Goal: Check status: Check status

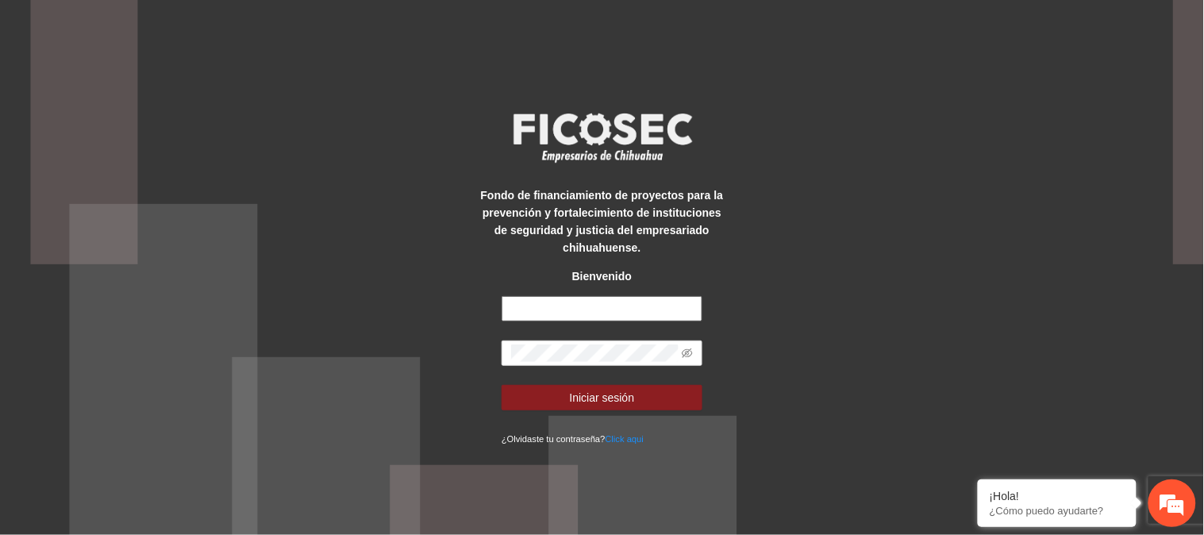
click at [629, 307] on input "text" at bounding box center [602, 308] width 201 height 25
type input "**********"
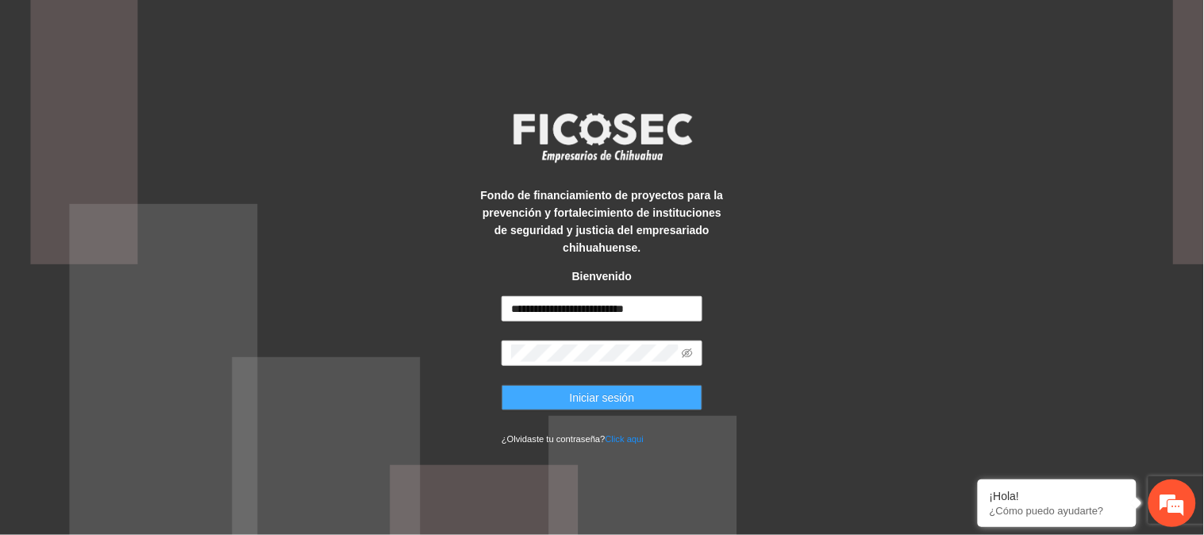
click at [572, 389] on span "Iniciar sesión" at bounding box center [602, 397] width 65 height 17
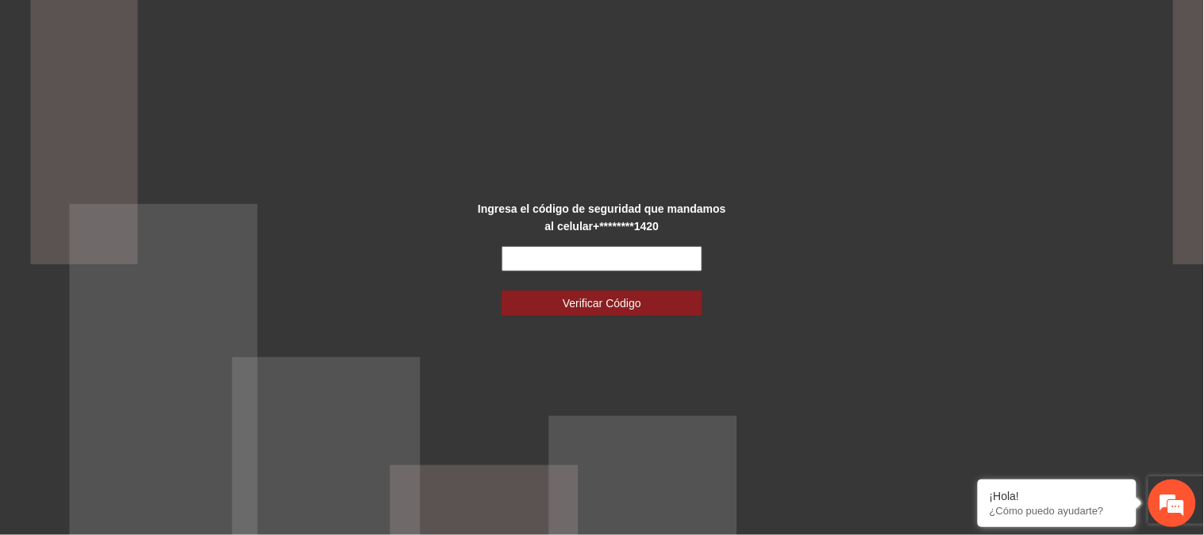
click at [663, 254] on input "text" at bounding box center [602, 258] width 201 height 25
type input "******"
click at [502, 290] on button "Verificar Código" at bounding box center [602, 302] width 201 height 25
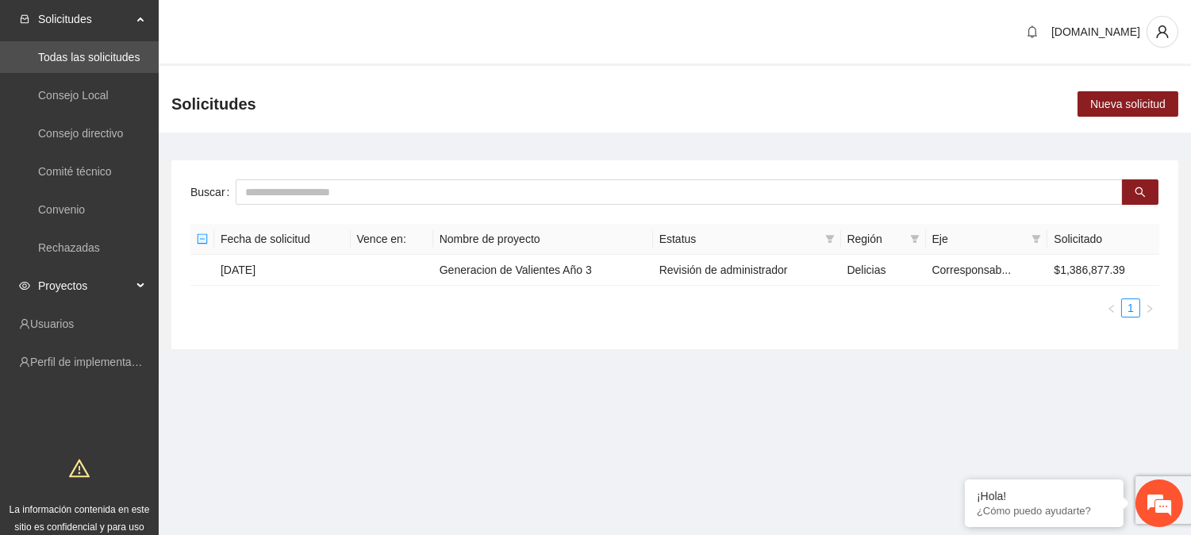
click at [62, 281] on span "Proyectos" at bounding box center [85, 286] width 94 height 32
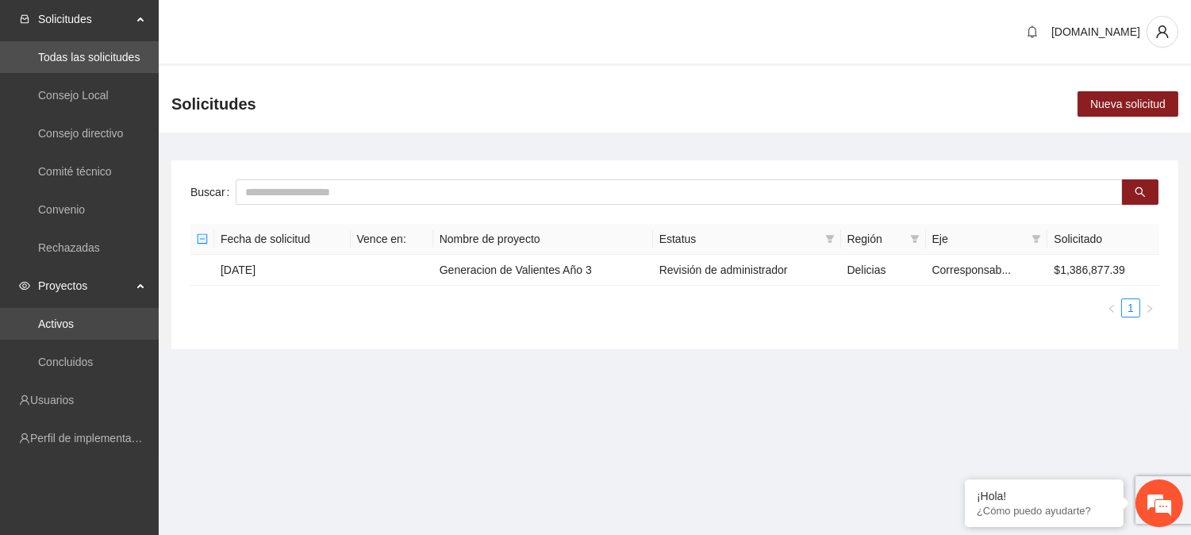
click at [56, 321] on link "Activos" at bounding box center [56, 323] width 36 height 13
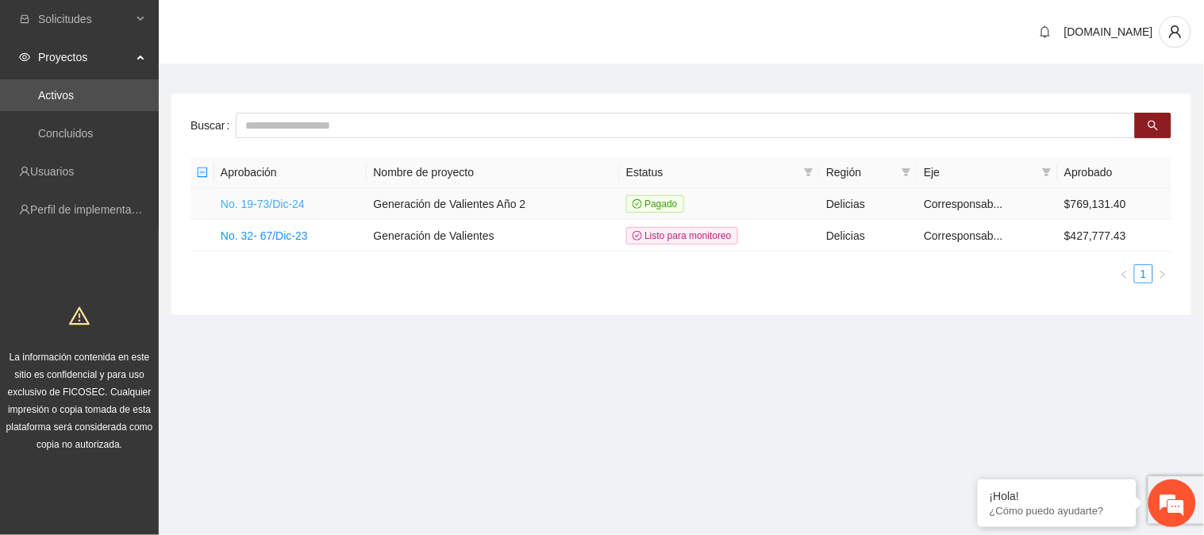
click at [302, 199] on link "No. 19-73/Dic-24" at bounding box center [263, 204] width 84 height 13
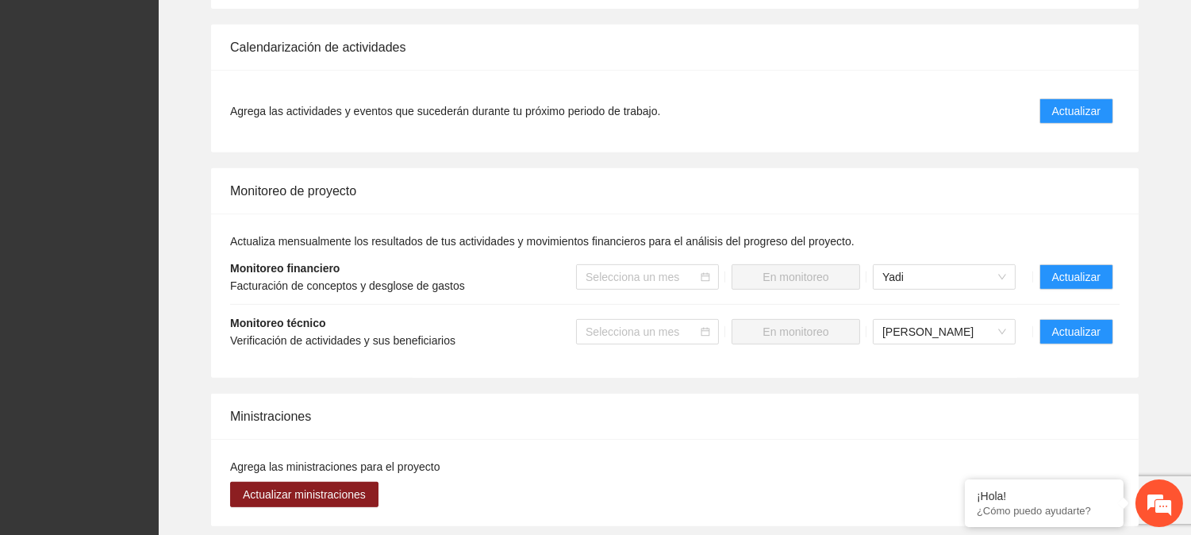
scroll to position [1325, 0]
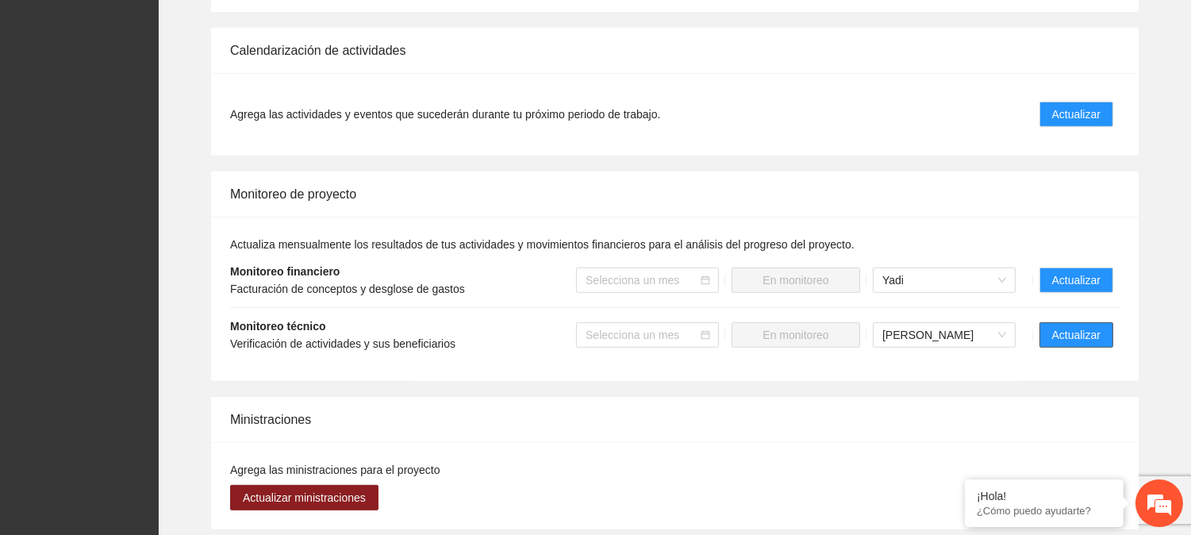
click at [1082, 340] on span "Actualizar" at bounding box center [1076, 334] width 48 height 17
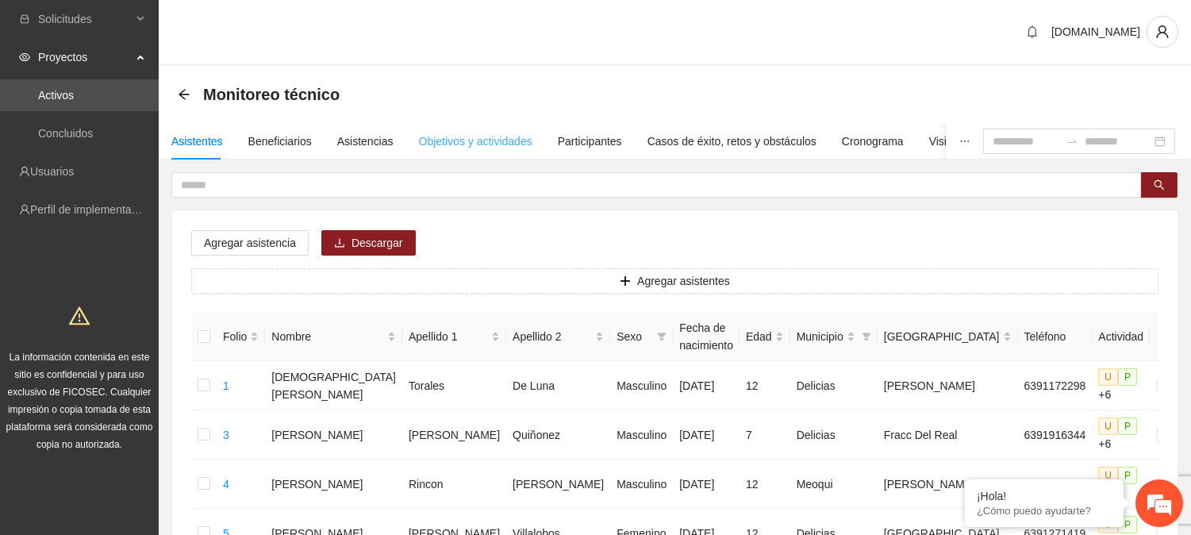
click at [463, 130] on div "Objetivos y actividades" at bounding box center [475, 141] width 113 height 37
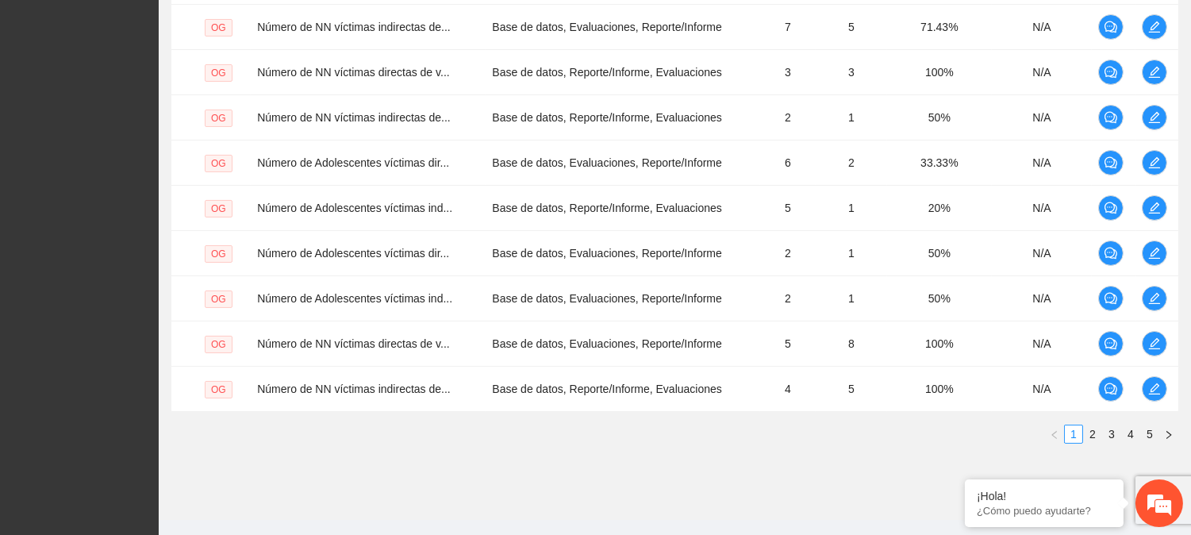
scroll to position [480, 0]
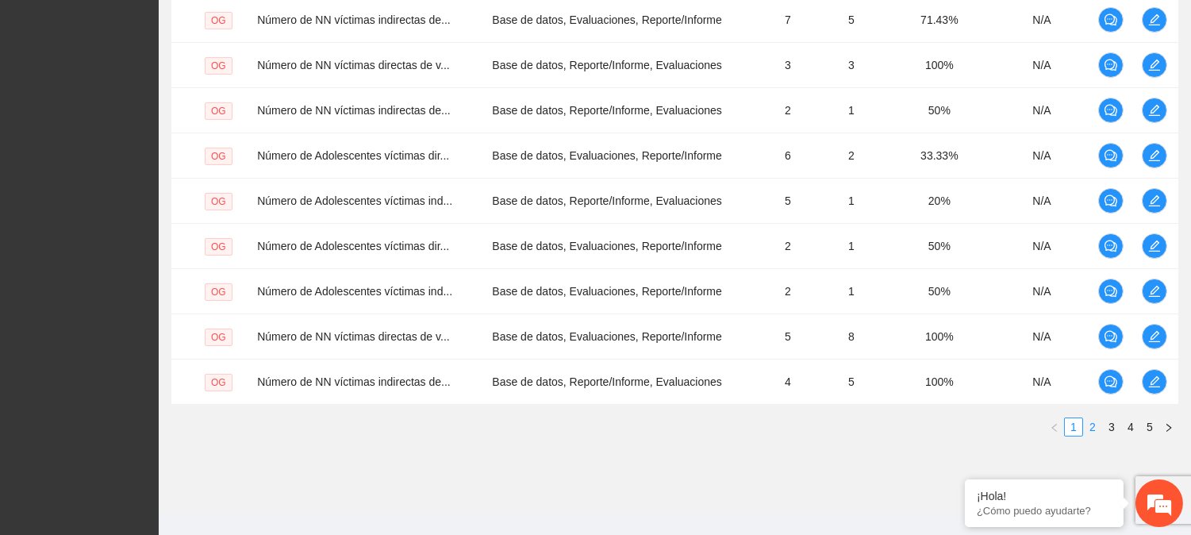
click at [1090, 425] on link "2" at bounding box center [1092, 426] width 17 height 17
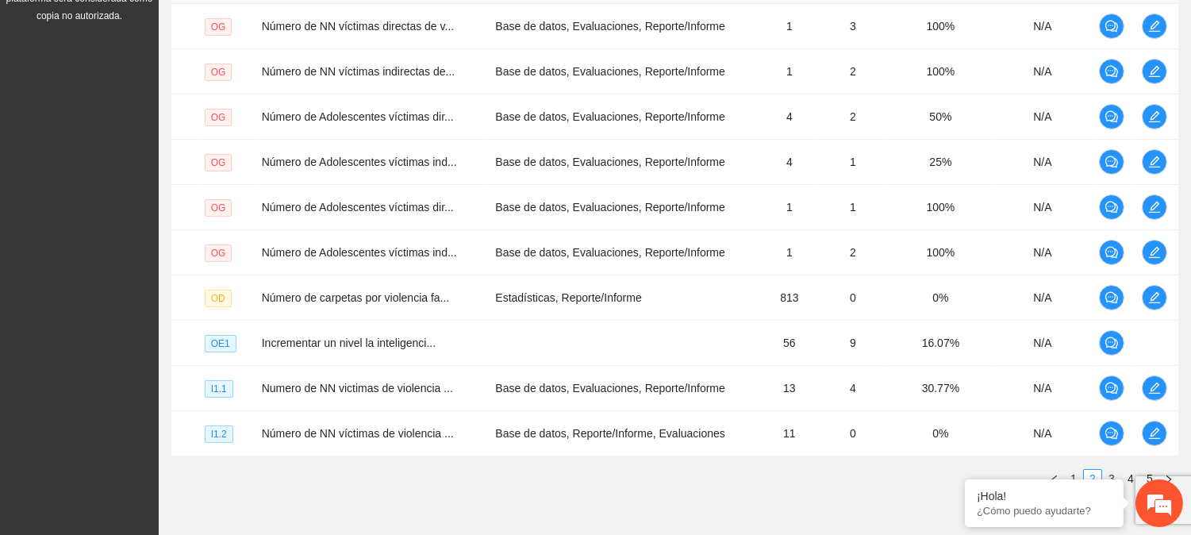
scroll to position [502, 0]
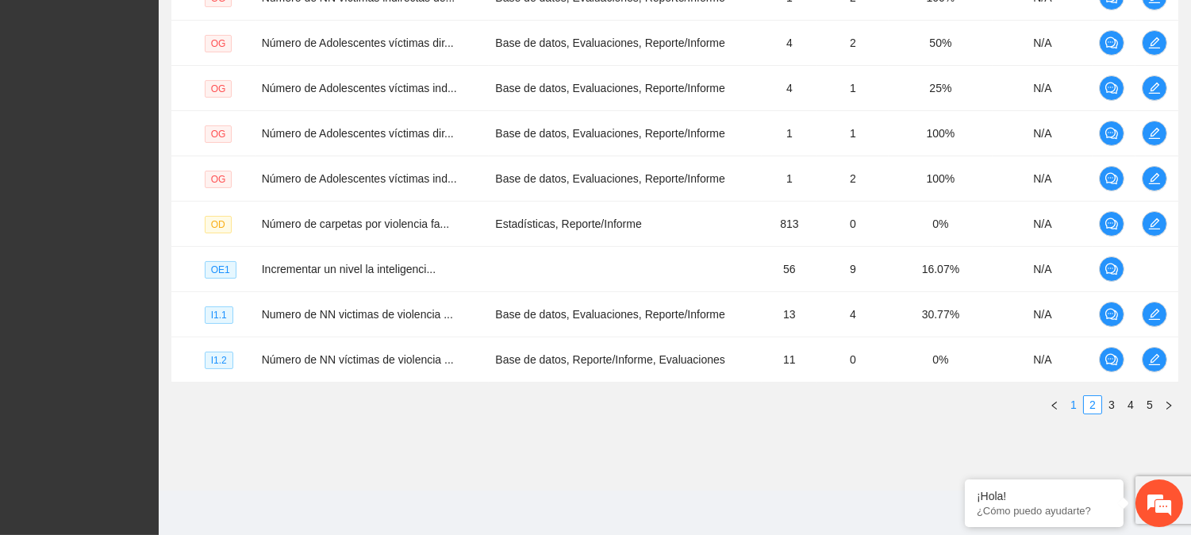
click at [1071, 401] on link "1" at bounding box center [1073, 404] width 17 height 17
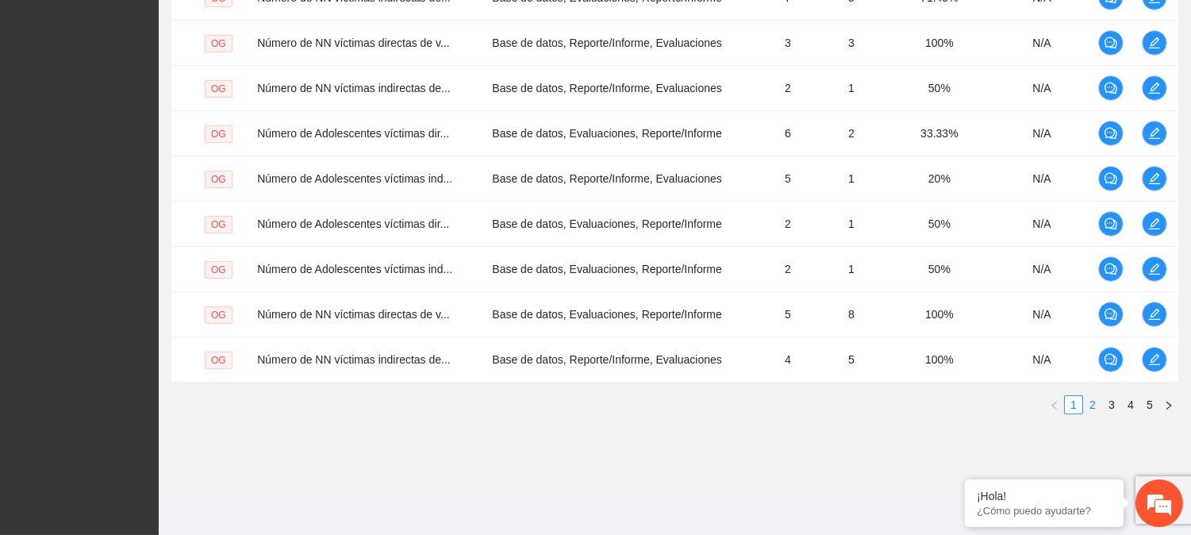
click at [1097, 407] on link "2" at bounding box center [1092, 404] width 17 height 17
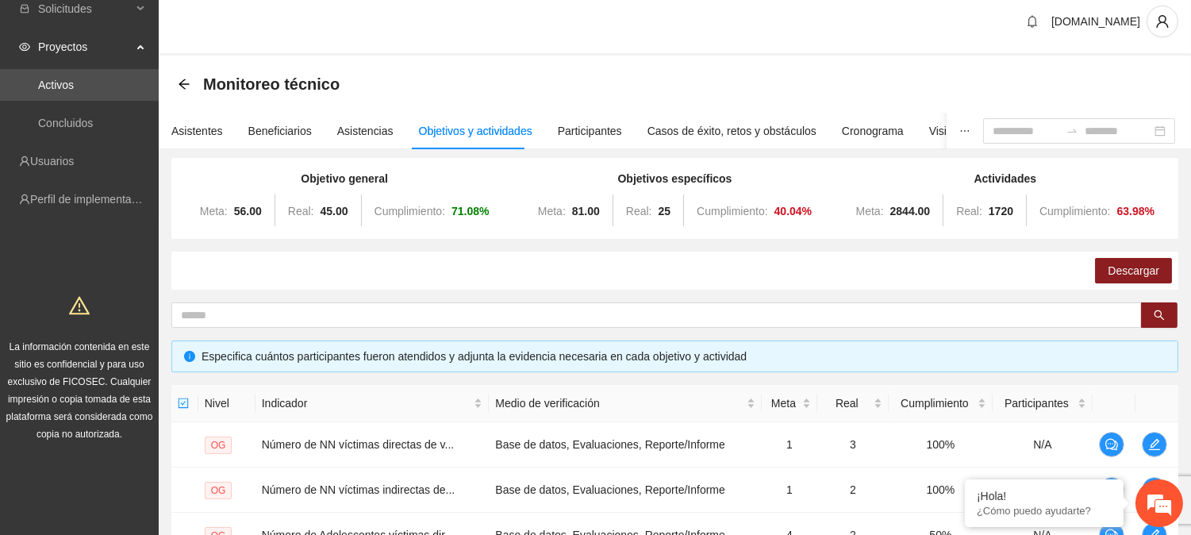
scroll to position [0, 0]
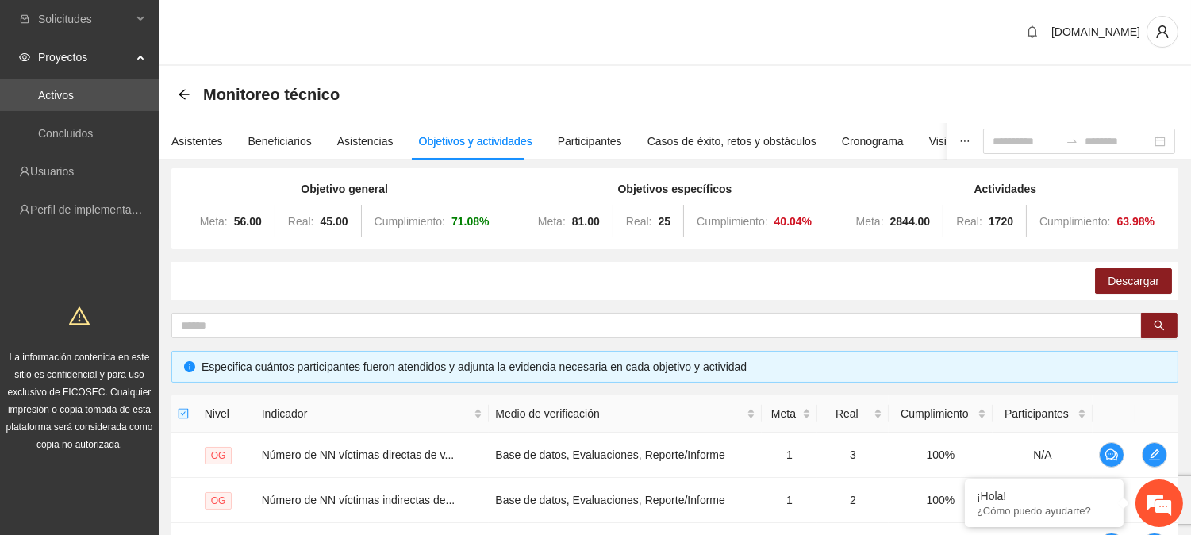
click at [78, 52] on span "Proyectos" at bounding box center [85, 57] width 94 height 32
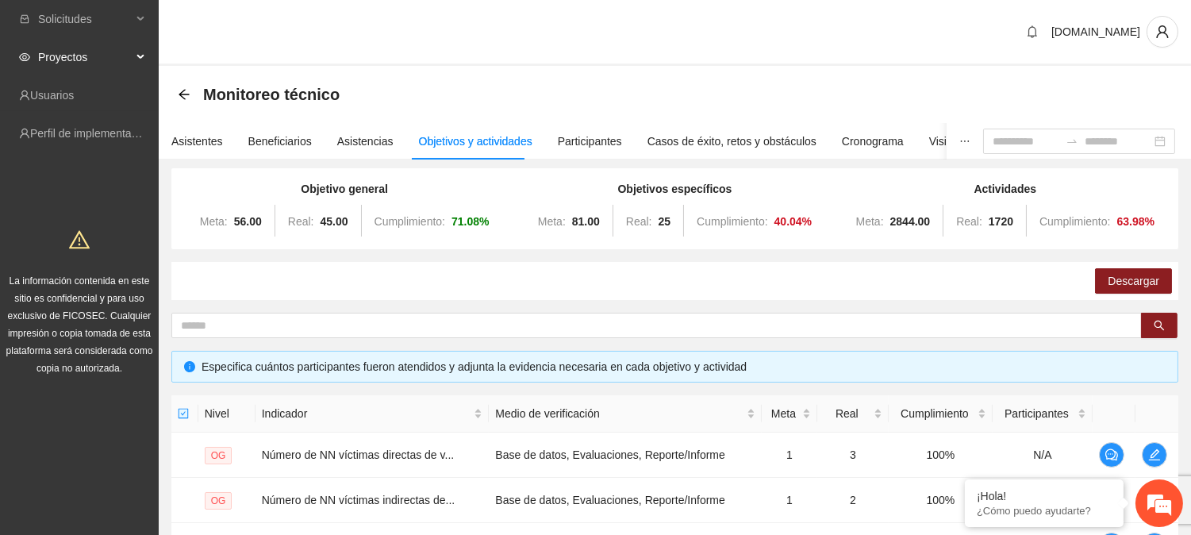
click at [78, 52] on span "Proyectos" at bounding box center [85, 57] width 94 height 32
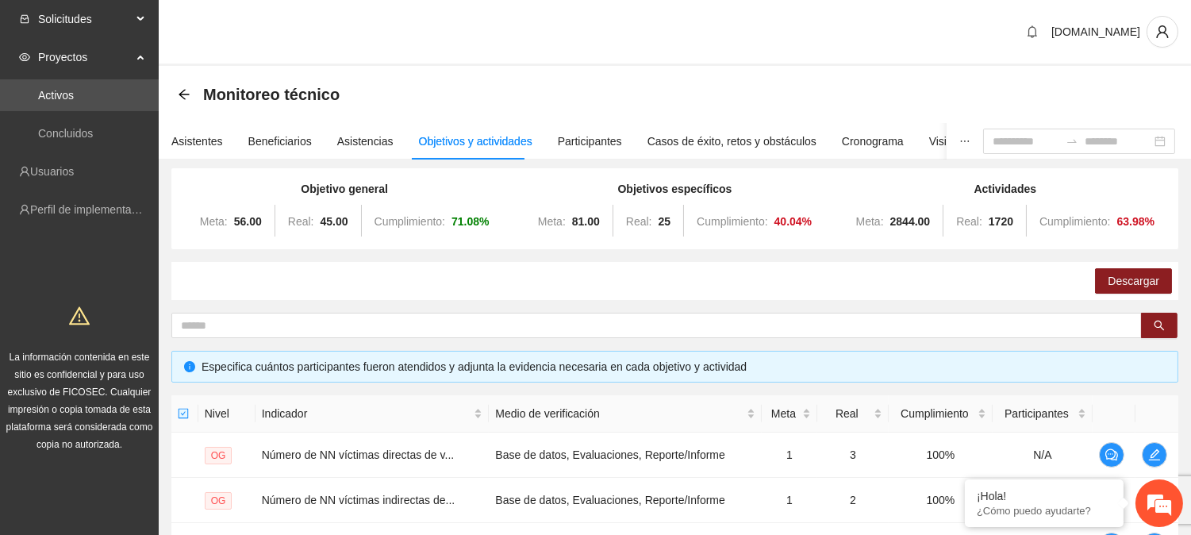
click at [110, 20] on span "Solicitudes" at bounding box center [85, 19] width 94 height 32
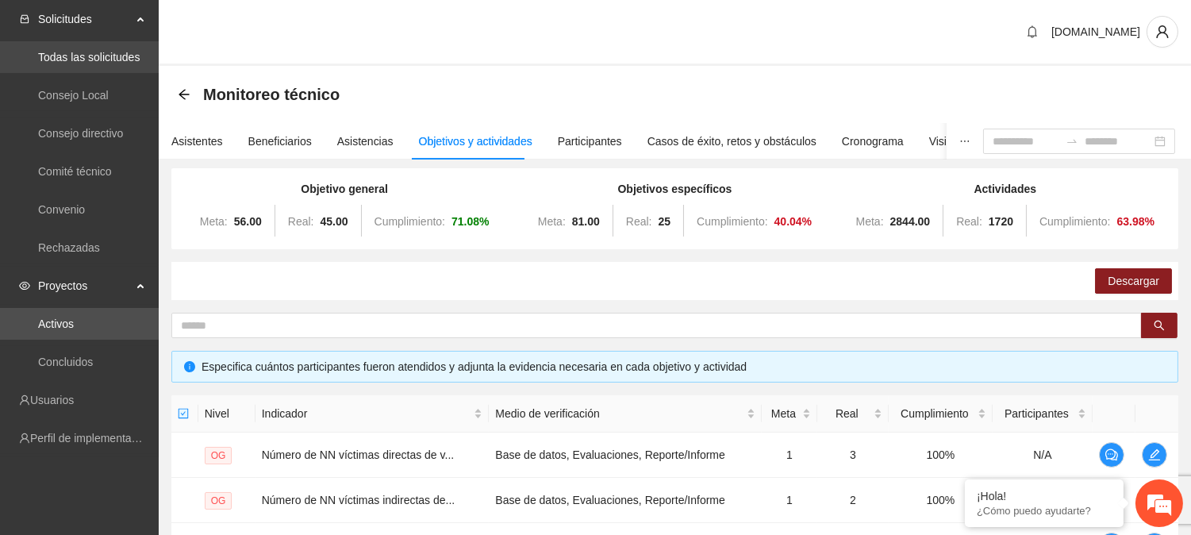
click at [98, 51] on link "Todas las solicitudes" at bounding box center [89, 57] width 102 height 13
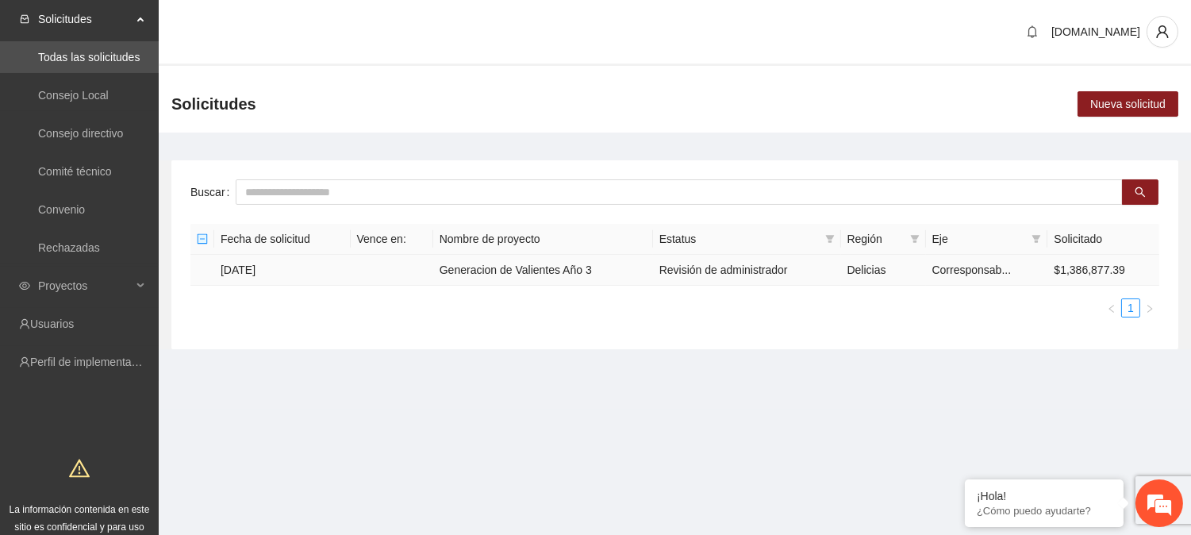
click at [551, 264] on td "Generacion de Valientes Año 3" at bounding box center [543, 270] width 220 height 31
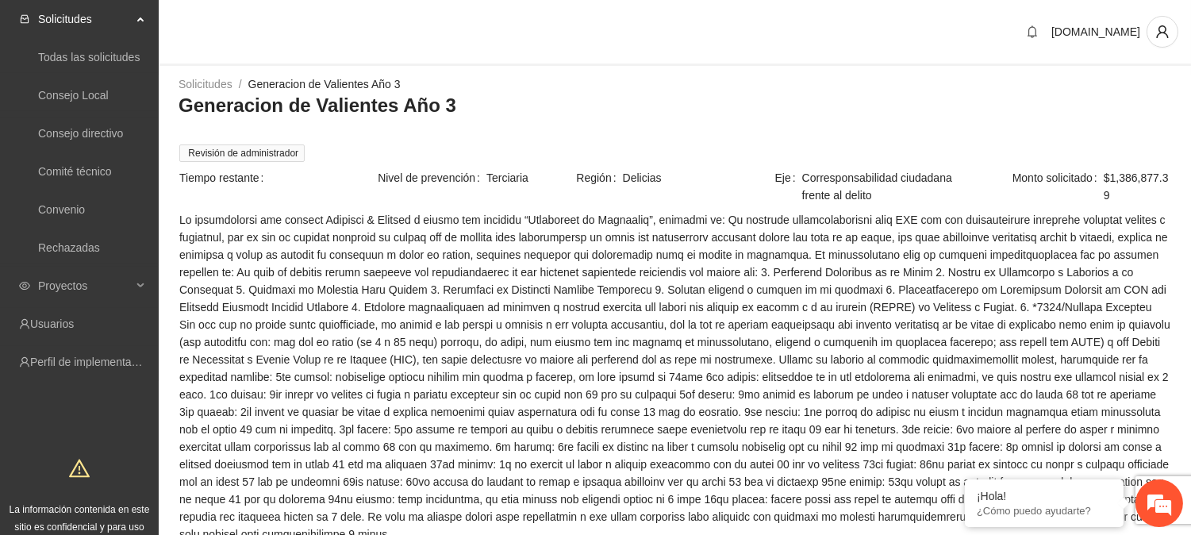
scroll to position [254, 0]
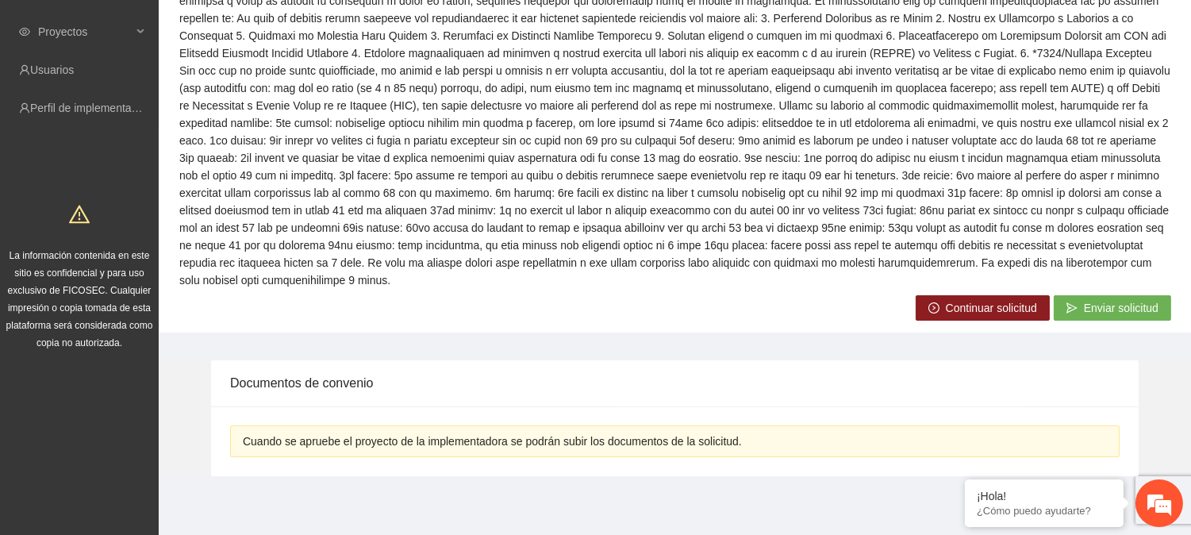
click at [936, 304] on icon "right-circle" at bounding box center [933, 307] width 11 height 11
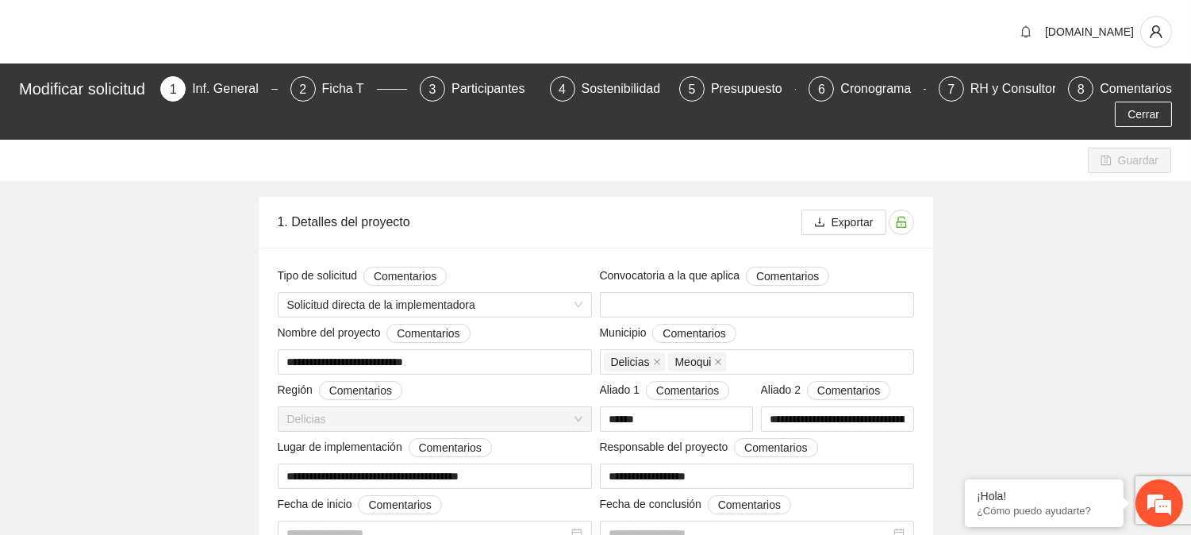
type input "**********"
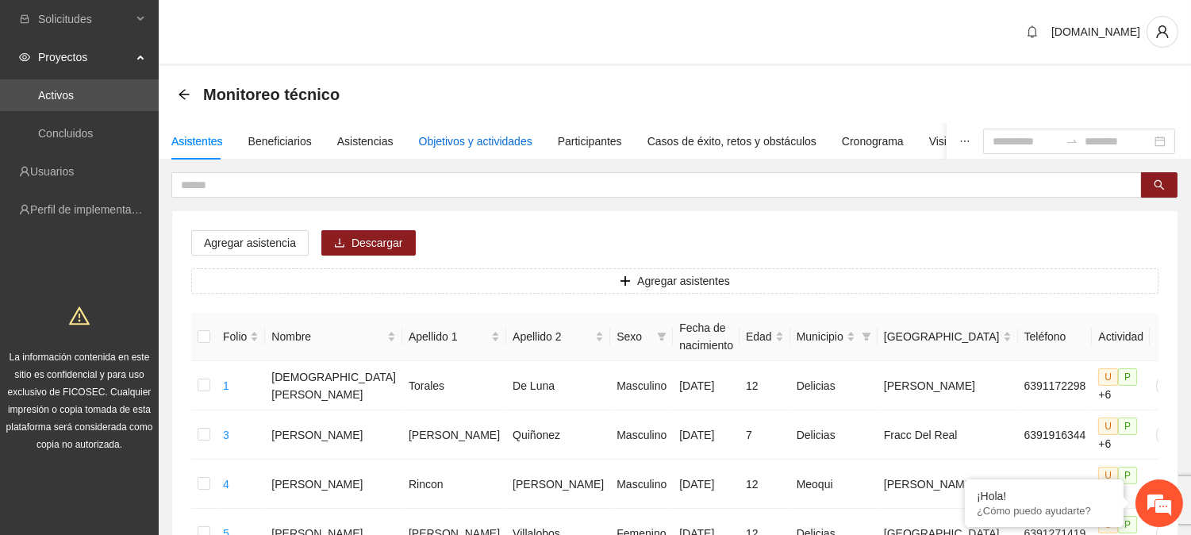
click at [432, 143] on div "Objetivos y actividades" at bounding box center [475, 141] width 113 height 17
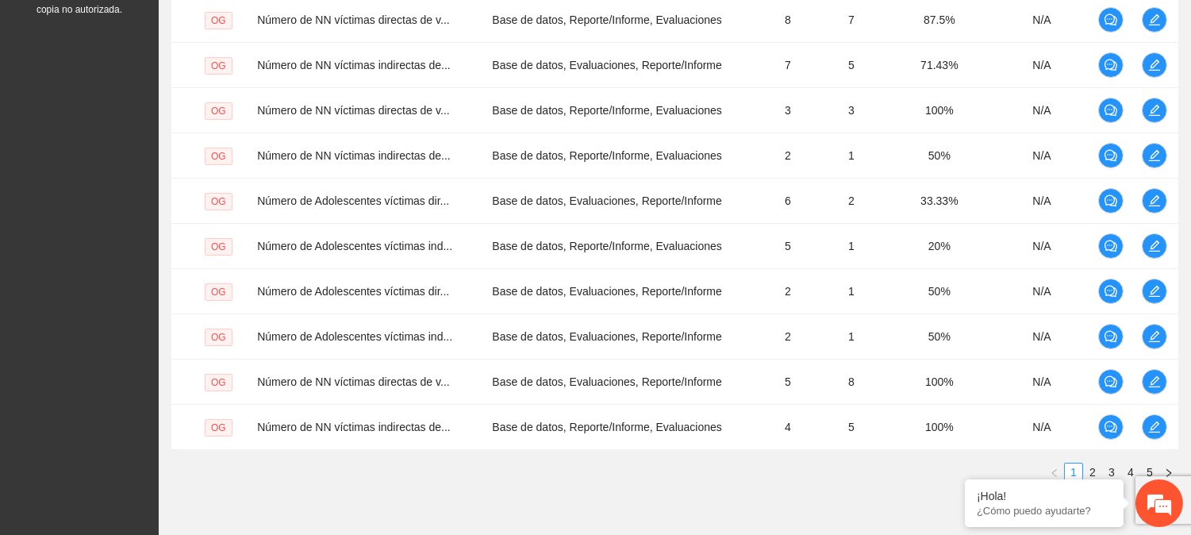
scroll to position [502, 0]
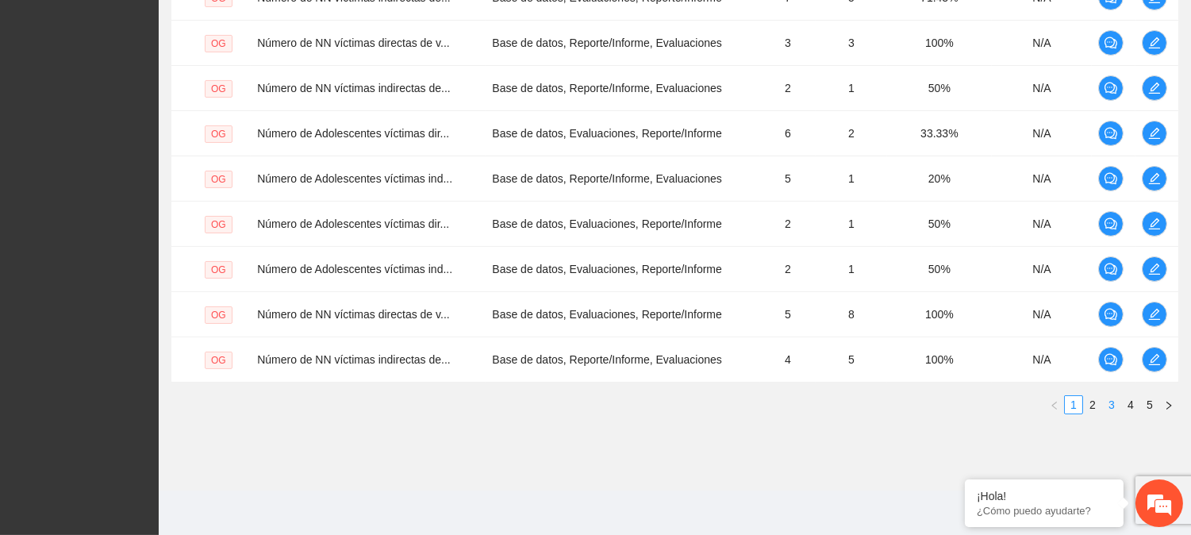
click at [1108, 409] on link "3" at bounding box center [1111, 404] width 17 height 17
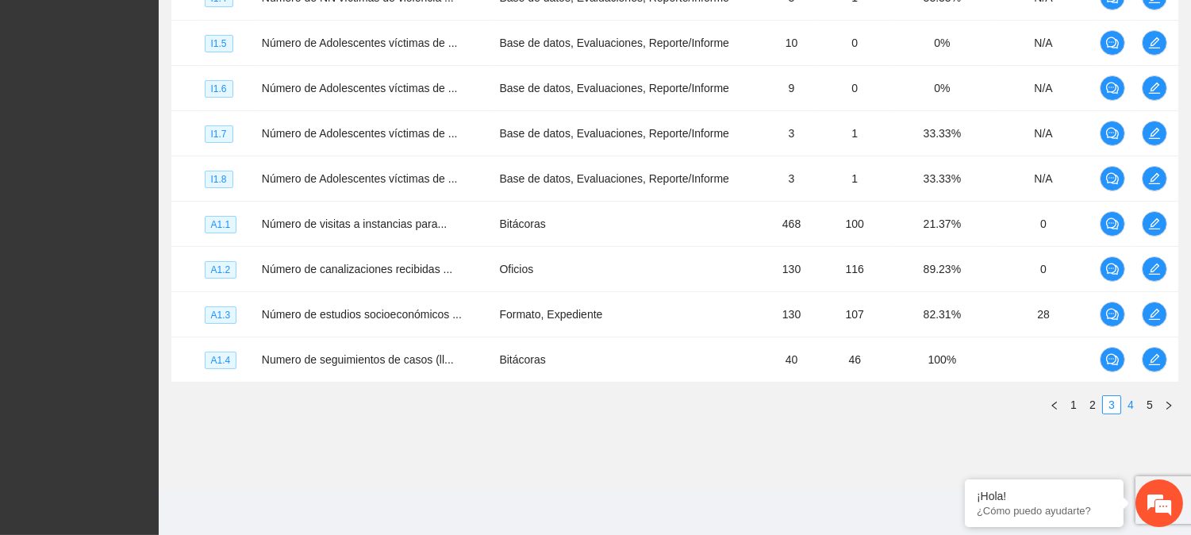
click at [1125, 406] on link "4" at bounding box center [1130, 404] width 17 height 17
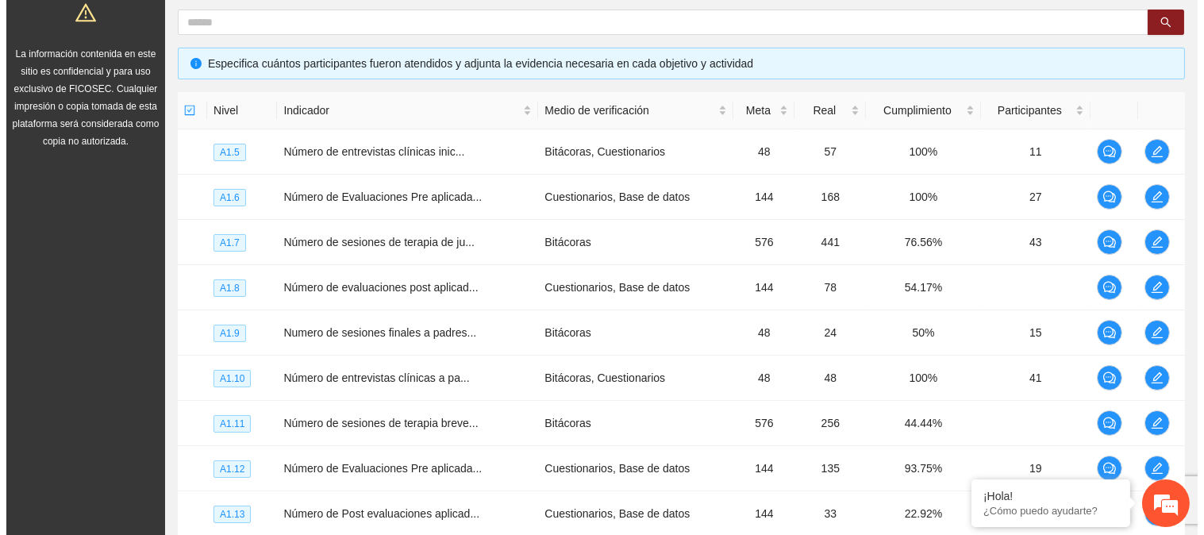
scroll to position [236, 0]
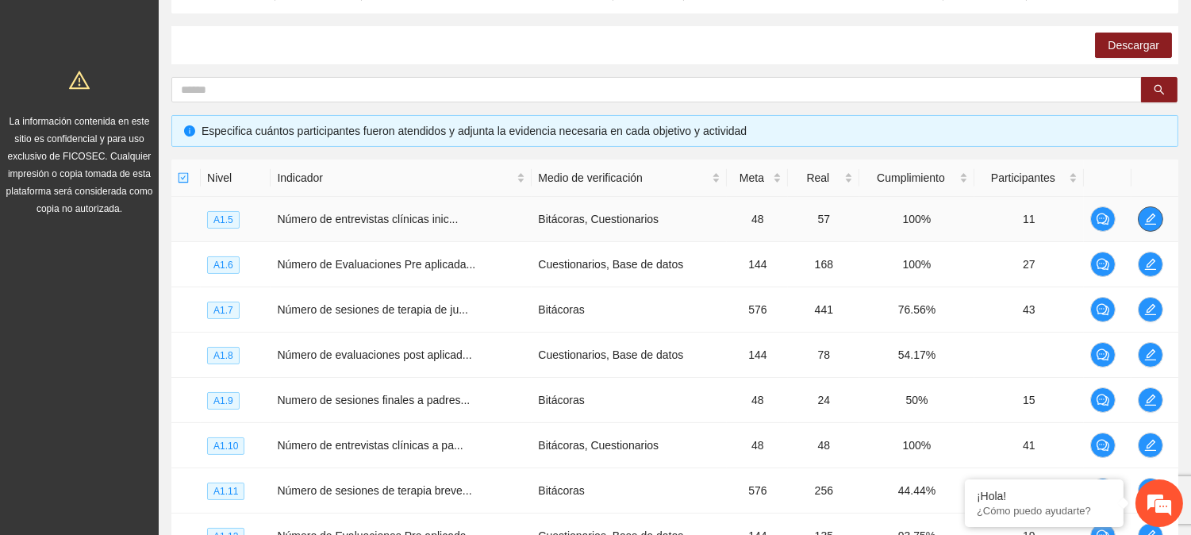
click at [1147, 216] on icon "edit" at bounding box center [1150, 219] width 13 height 13
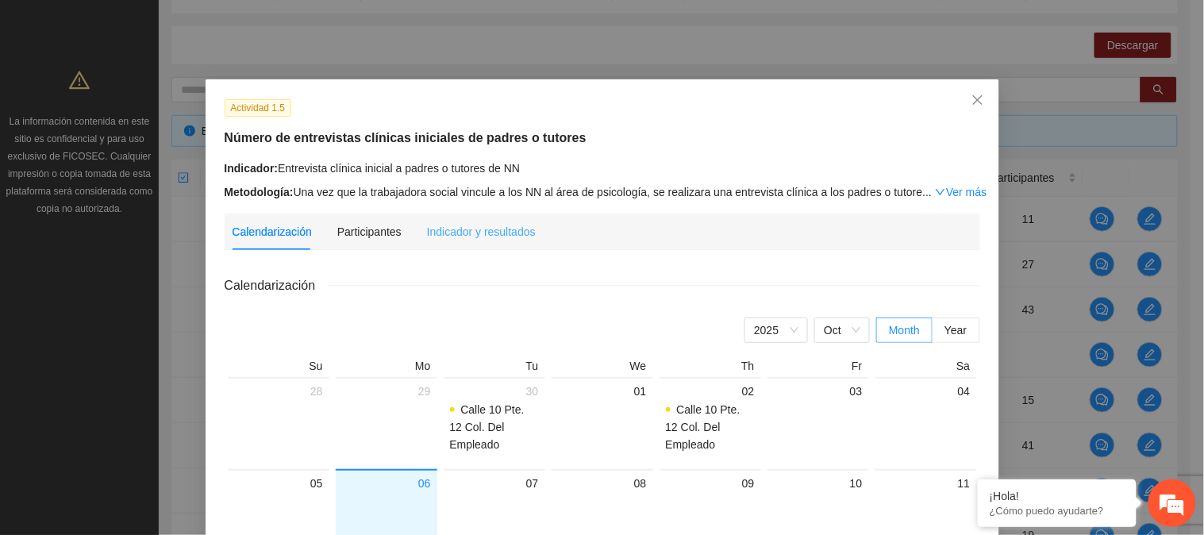
click at [476, 221] on div "Indicador y resultados" at bounding box center [481, 231] width 109 height 37
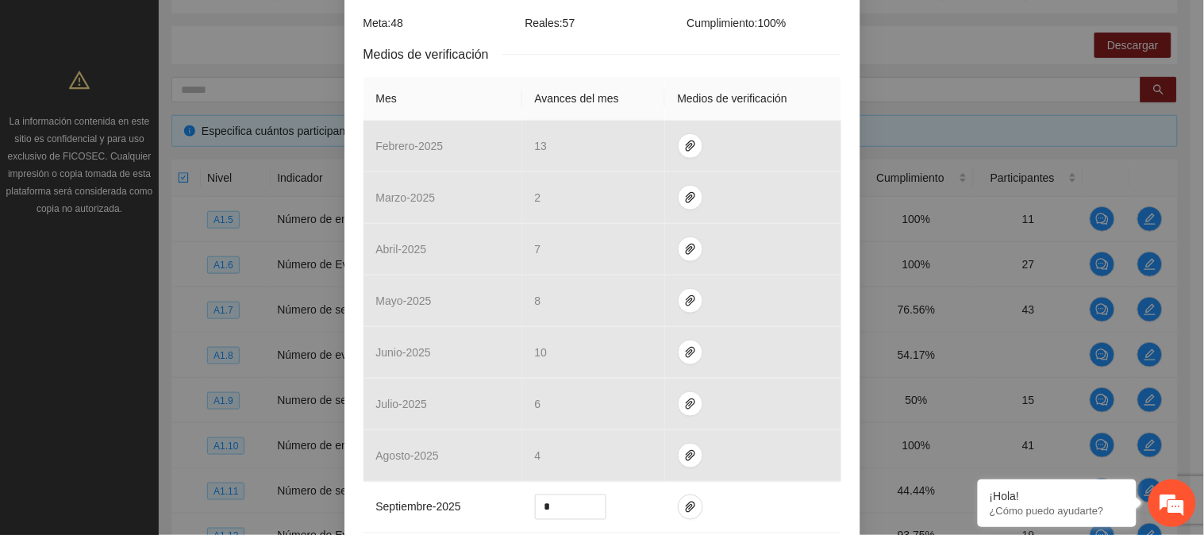
scroll to position [25, 0]
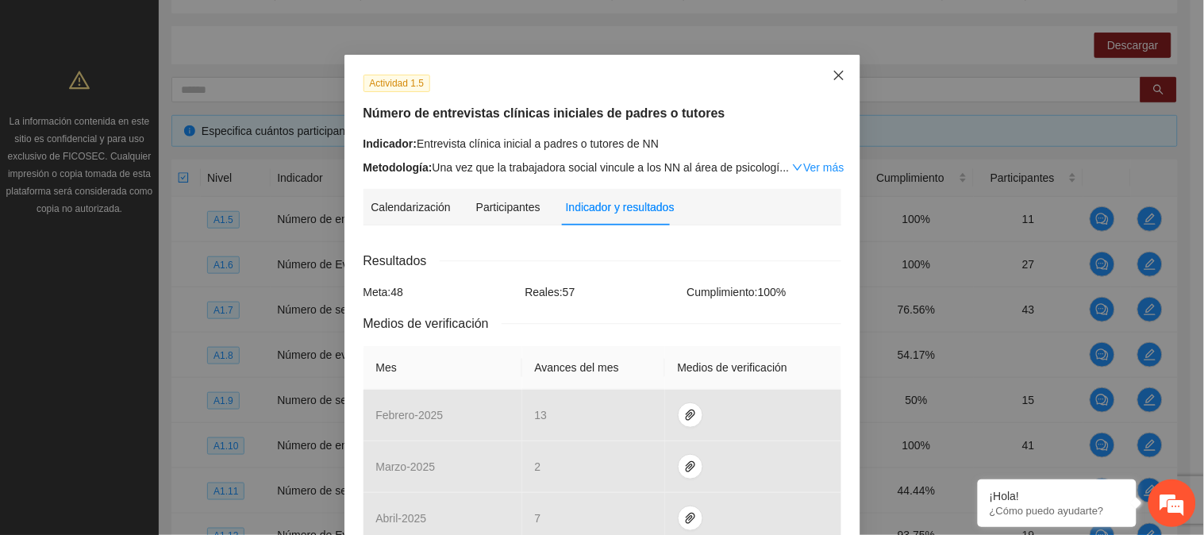
click at [832, 69] on icon "close" at bounding box center [838, 75] width 13 height 13
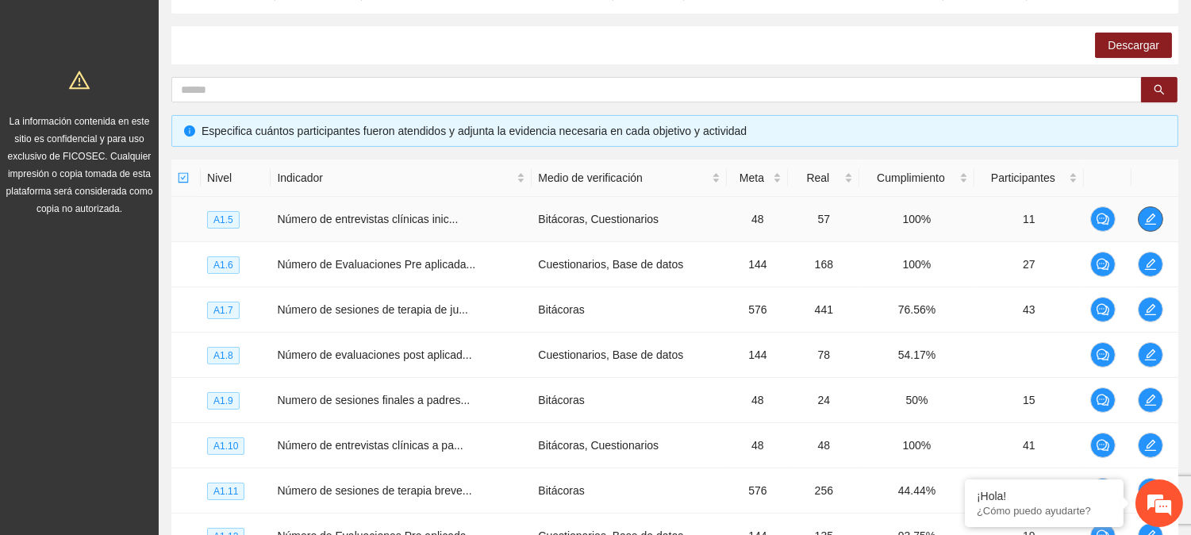
click at [1155, 217] on icon "edit" at bounding box center [1150, 219] width 13 height 13
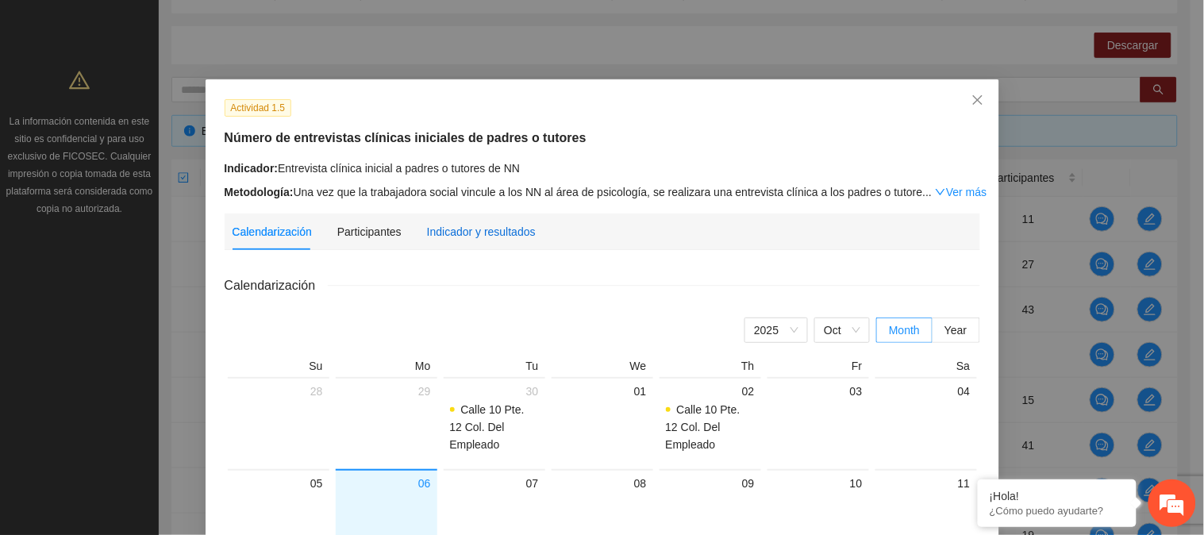
click at [525, 239] on div "Indicador y resultados" at bounding box center [481, 231] width 109 height 17
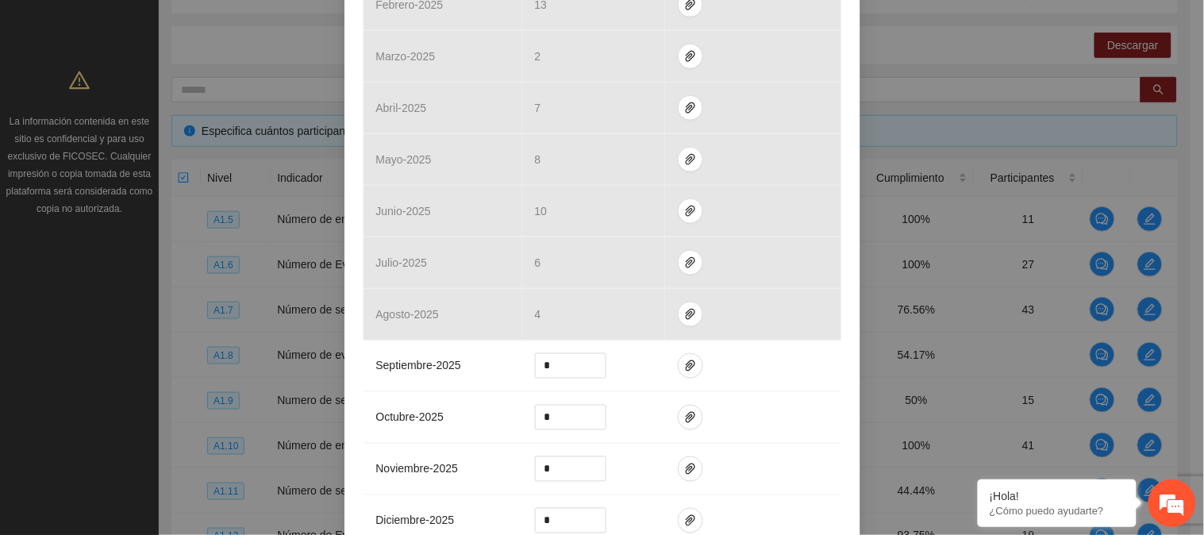
scroll to position [446, 0]
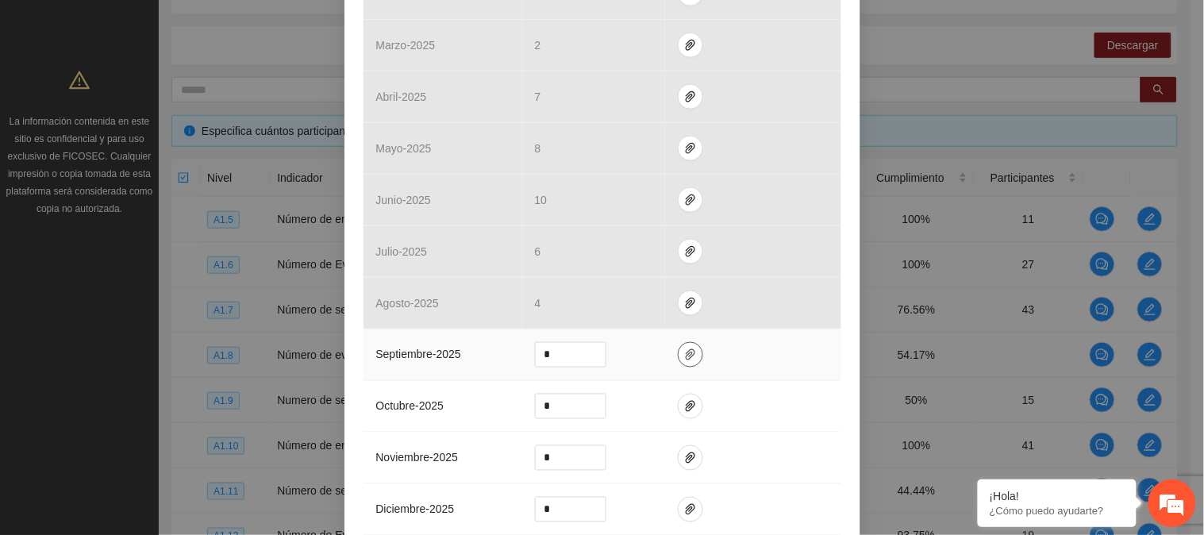
click at [684, 358] on icon "paper-clip" at bounding box center [690, 354] width 13 height 13
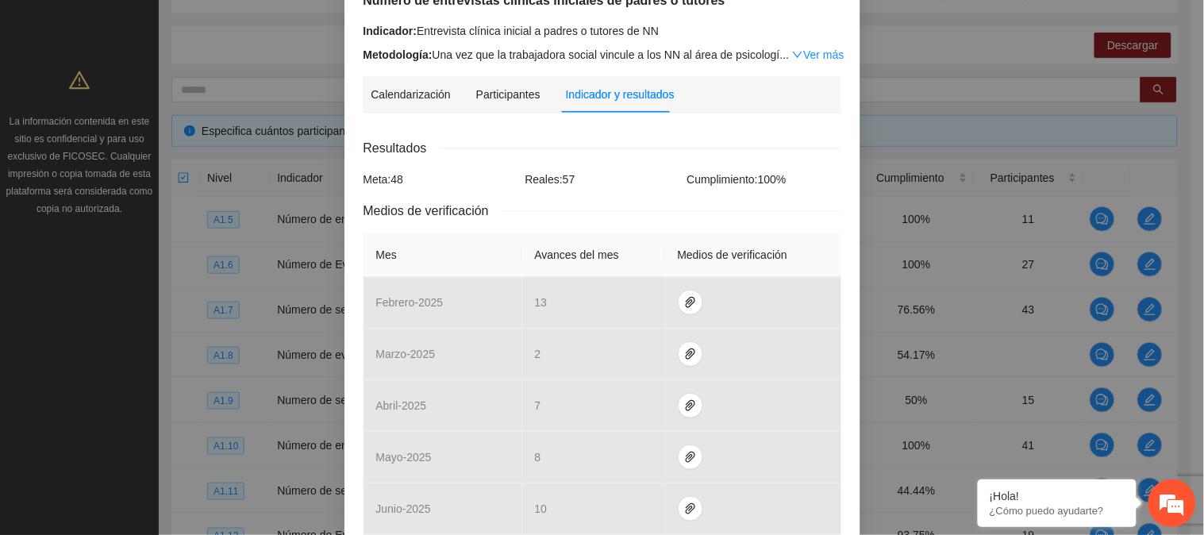
scroll to position [0, 0]
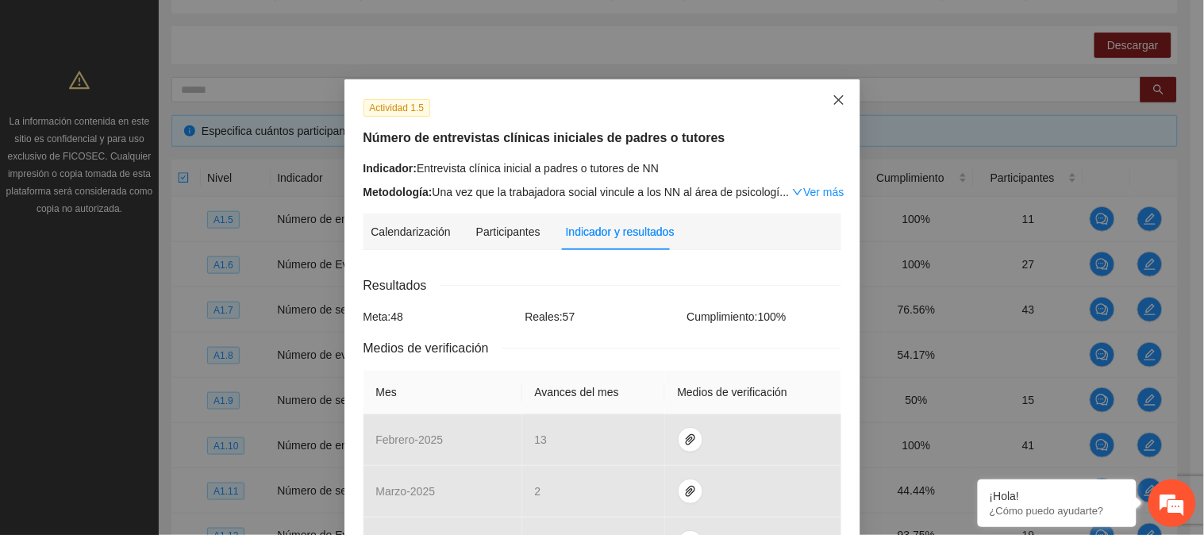
click at [840, 93] on span "Close" at bounding box center [838, 100] width 43 height 43
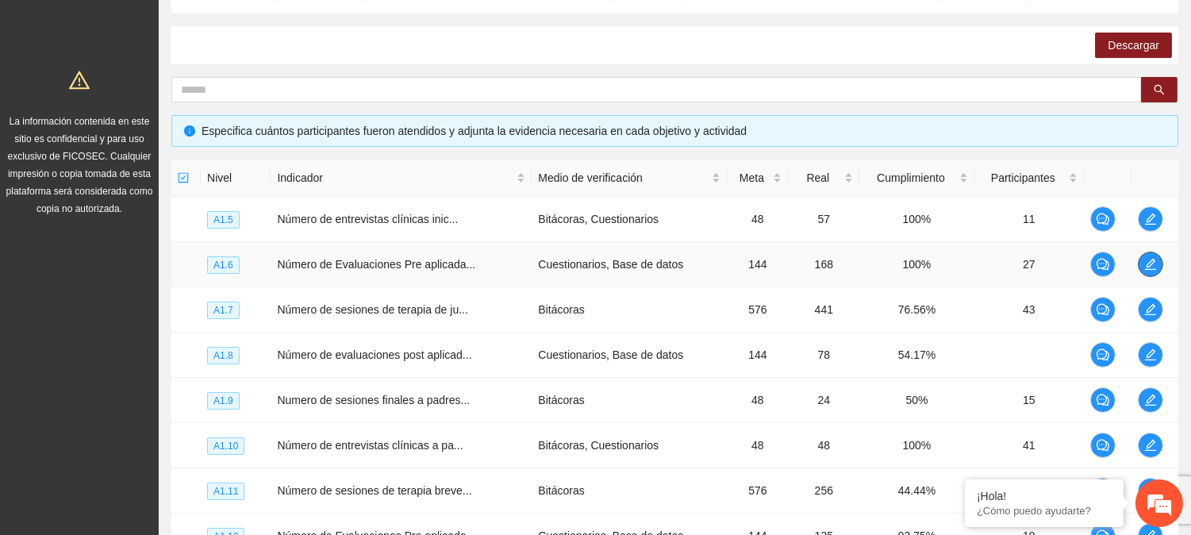
click at [1155, 260] on icon "edit" at bounding box center [1150, 264] width 13 height 13
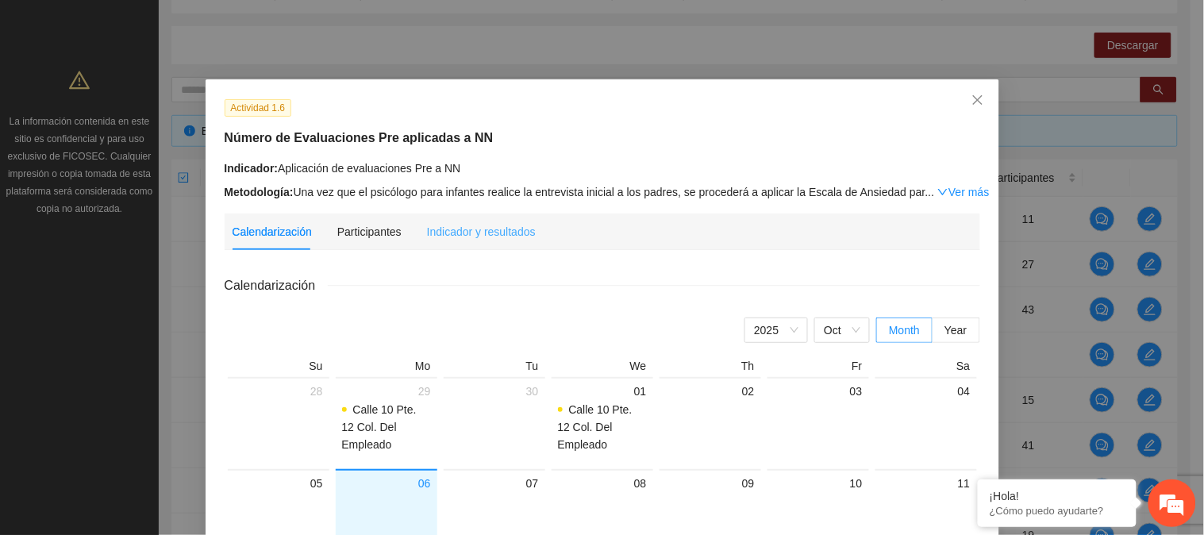
click at [482, 220] on div "Indicador y resultados" at bounding box center [481, 231] width 109 height 37
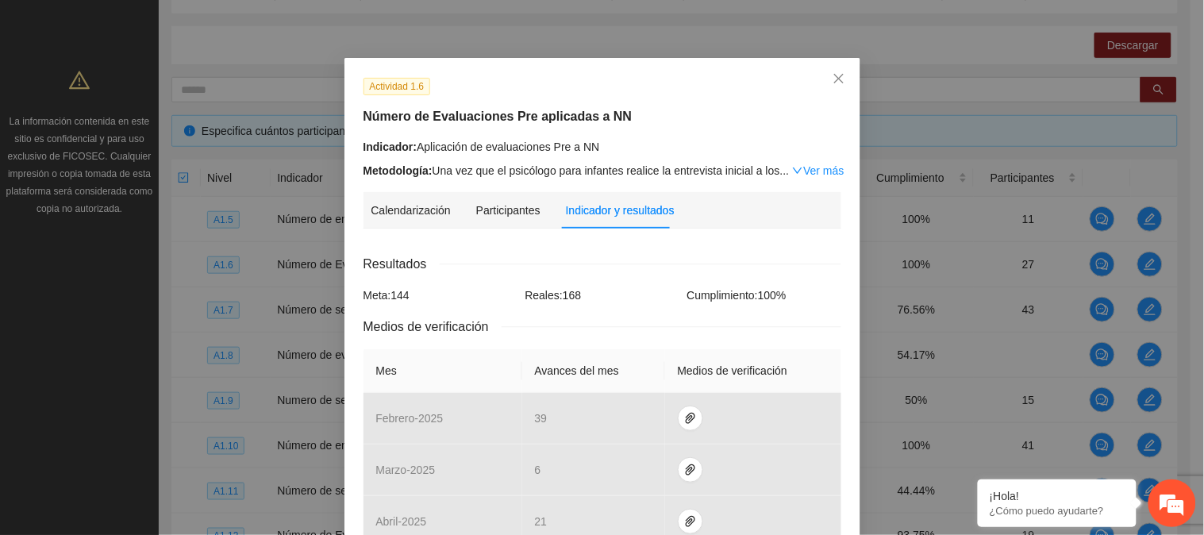
scroll to position [6, 0]
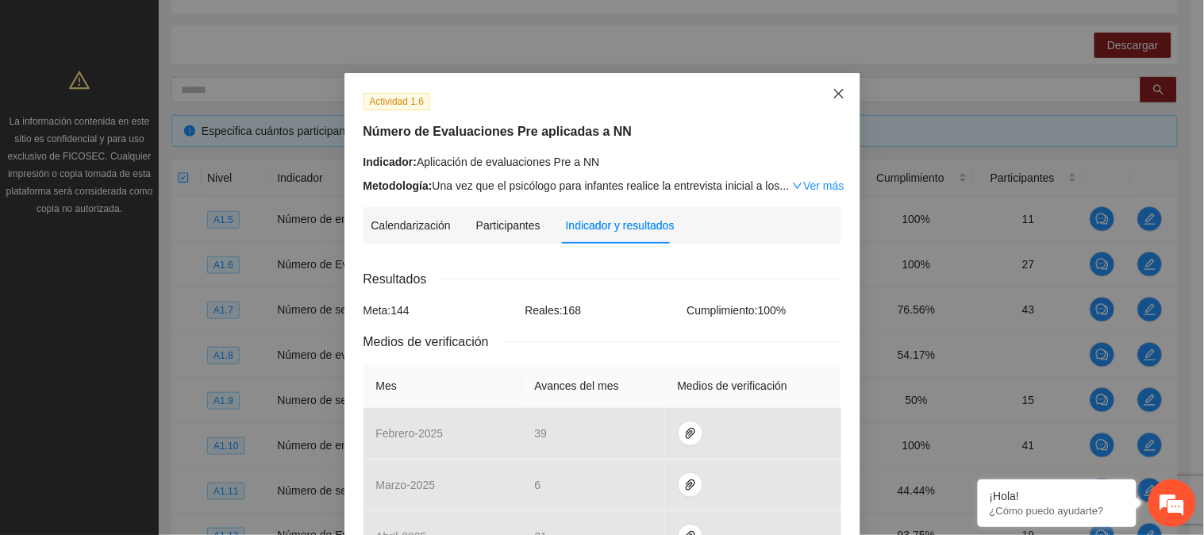
click at [832, 89] on icon "close" at bounding box center [838, 93] width 13 height 13
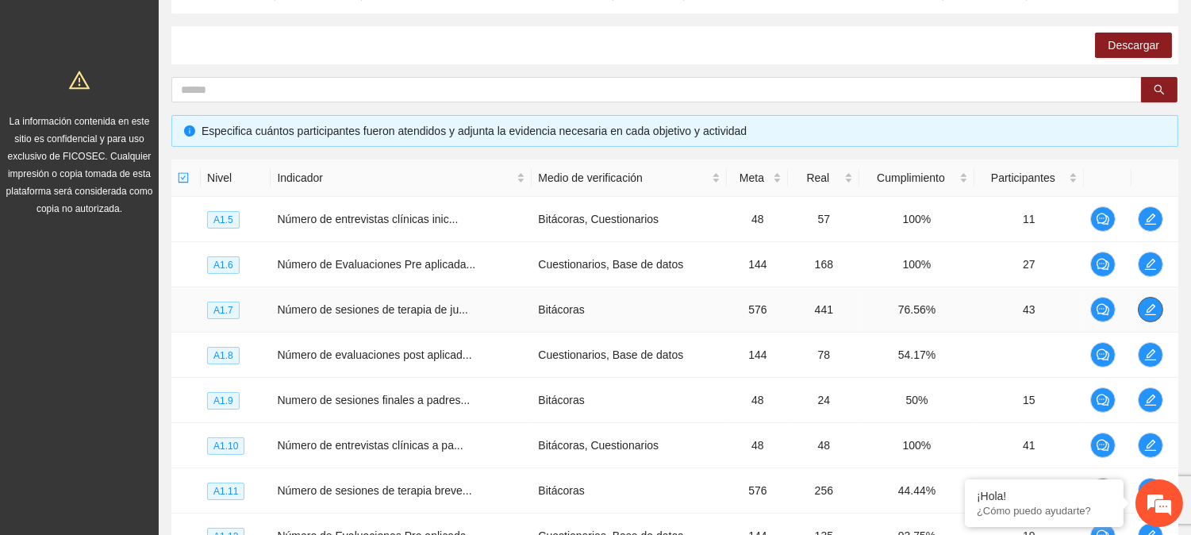
click at [1152, 298] on button "button" at bounding box center [1150, 309] width 25 height 25
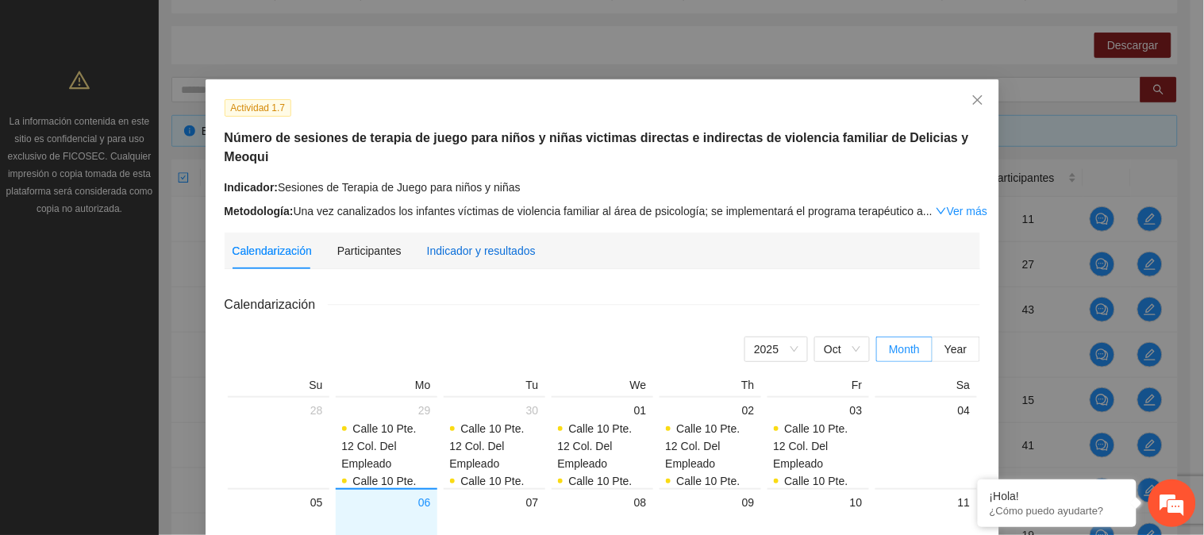
click at [478, 242] on div "Indicador y resultados" at bounding box center [481, 250] width 109 height 17
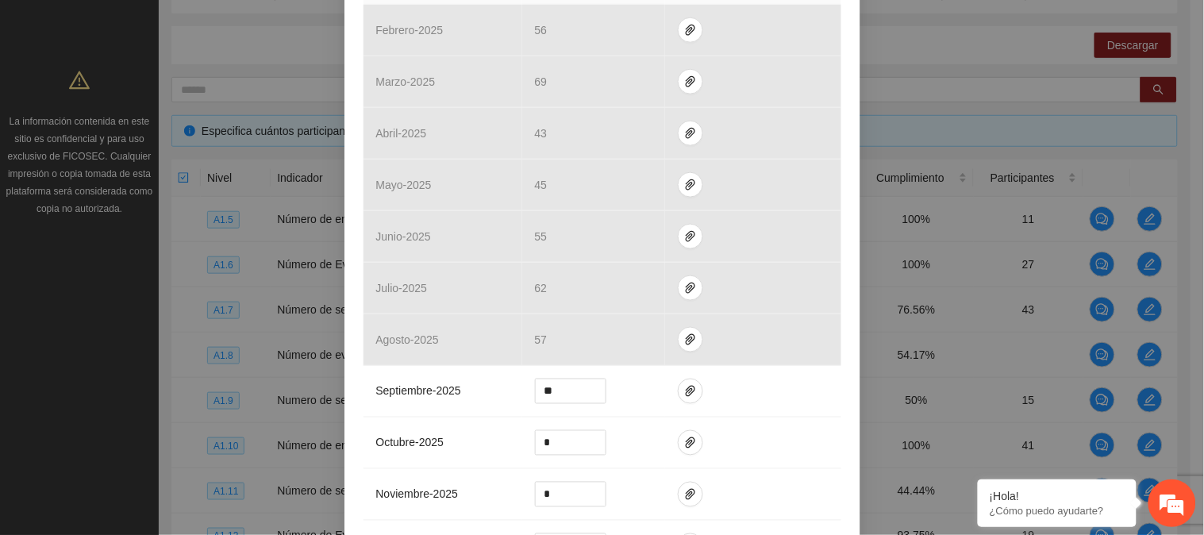
scroll to position [463, 0]
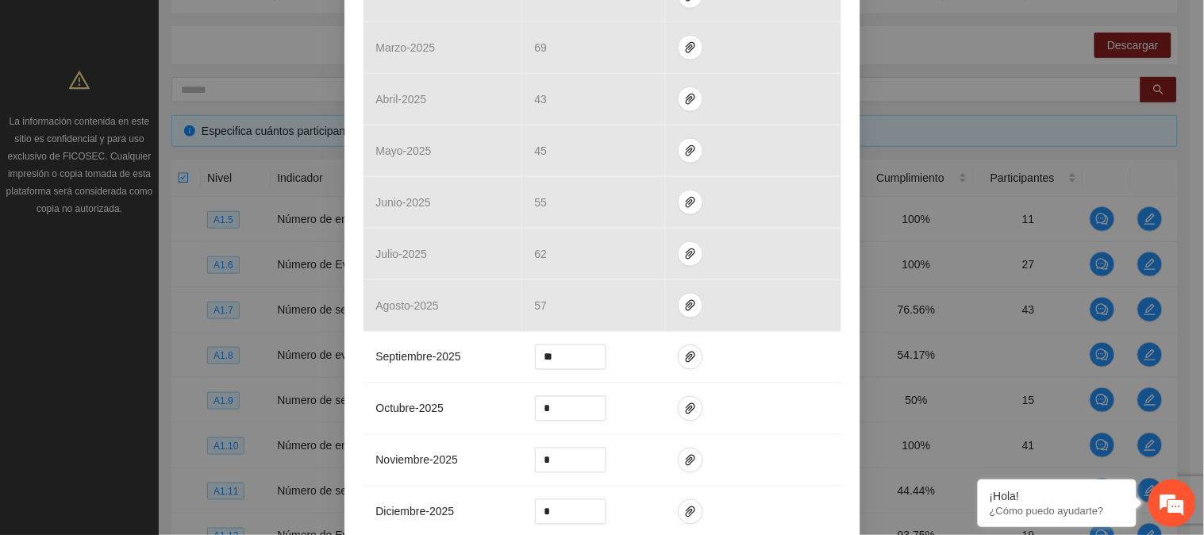
click at [1082, 251] on div "Actividad 1.7 Número de sesiones de terapia de juego para niños y niñas victima…" at bounding box center [602, 267] width 1204 height 535
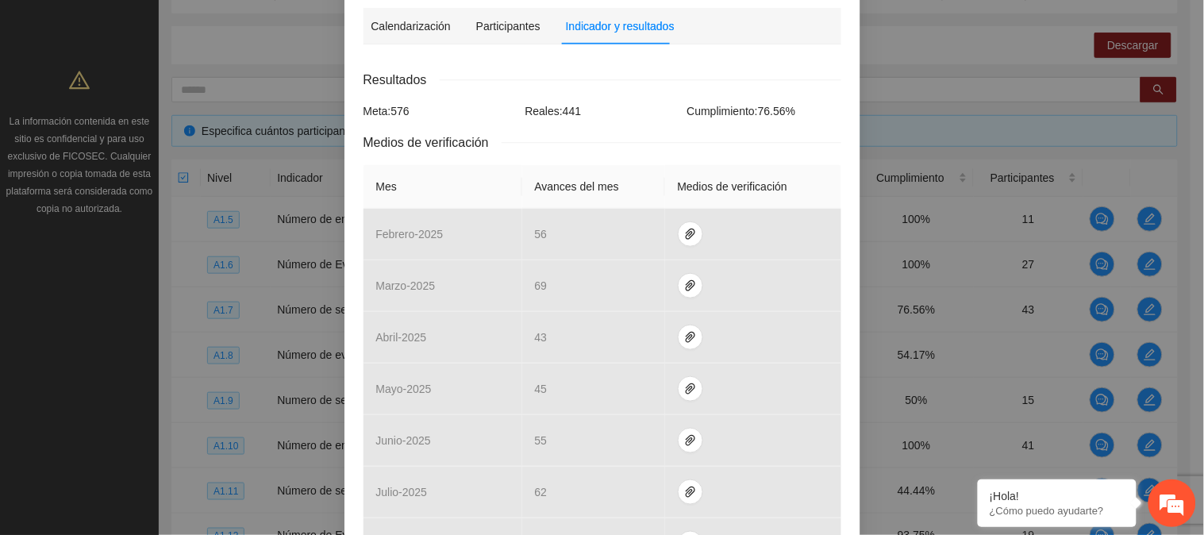
scroll to position [0, 0]
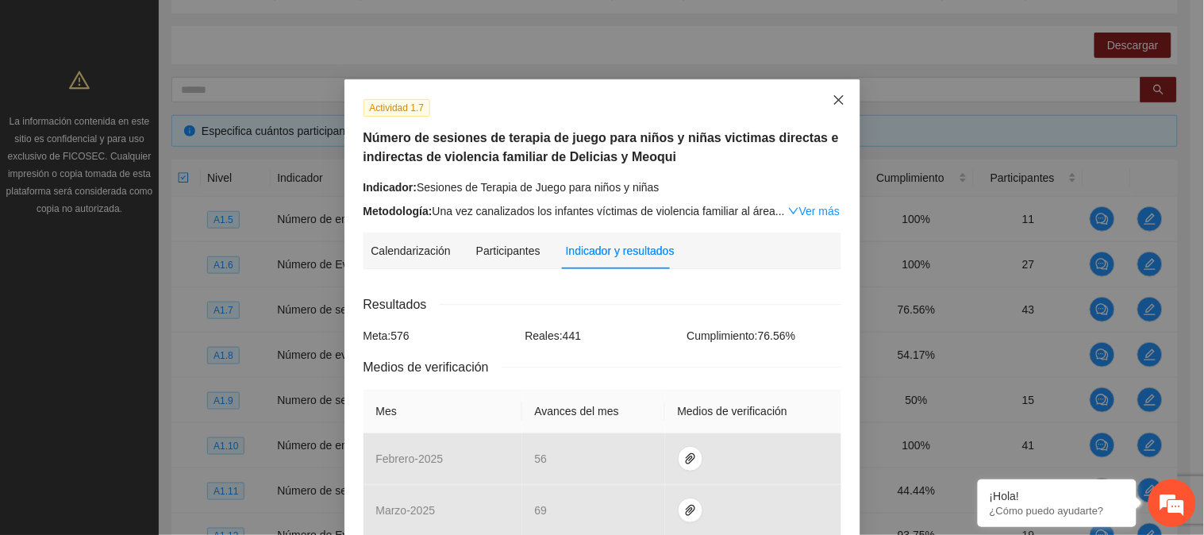
click at [839, 97] on span "Close" at bounding box center [838, 100] width 43 height 43
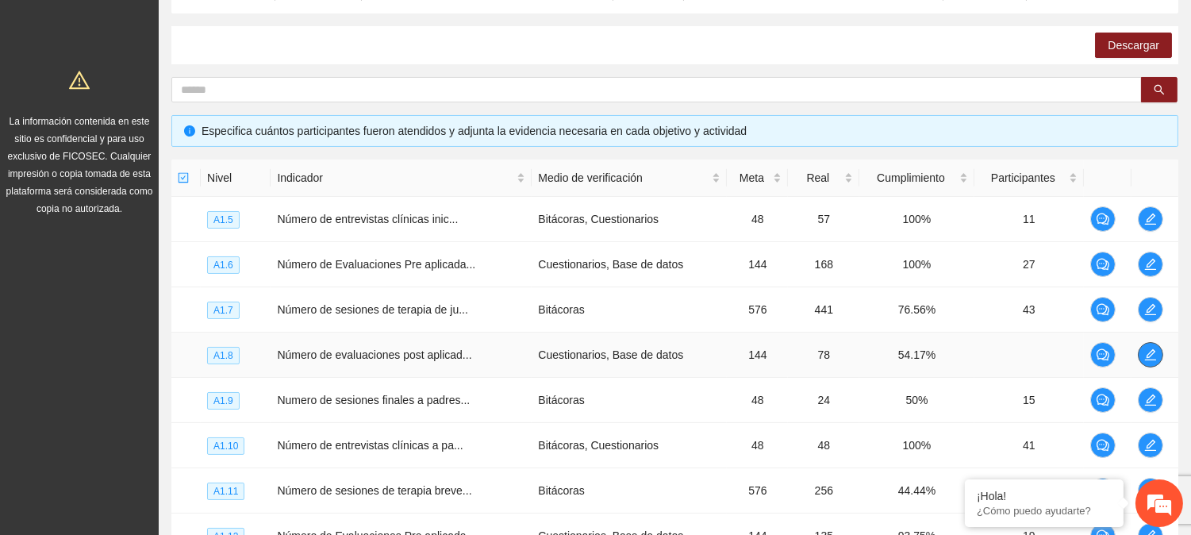
click at [1155, 353] on icon "edit" at bounding box center [1150, 354] width 13 height 13
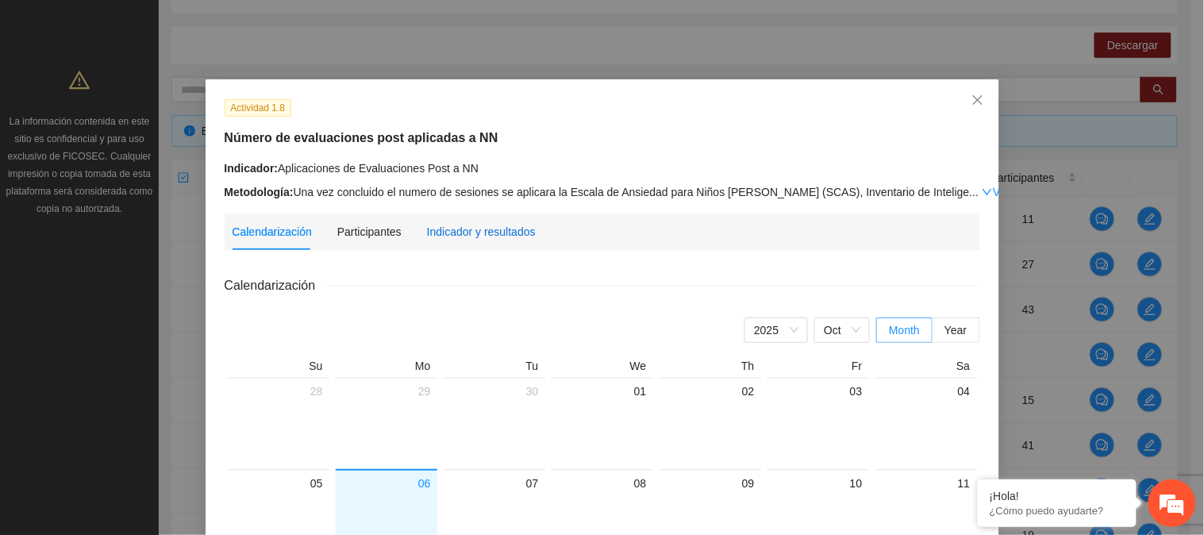
click at [494, 233] on div "Indicador y resultados" at bounding box center [481, 231] width 109 height 17
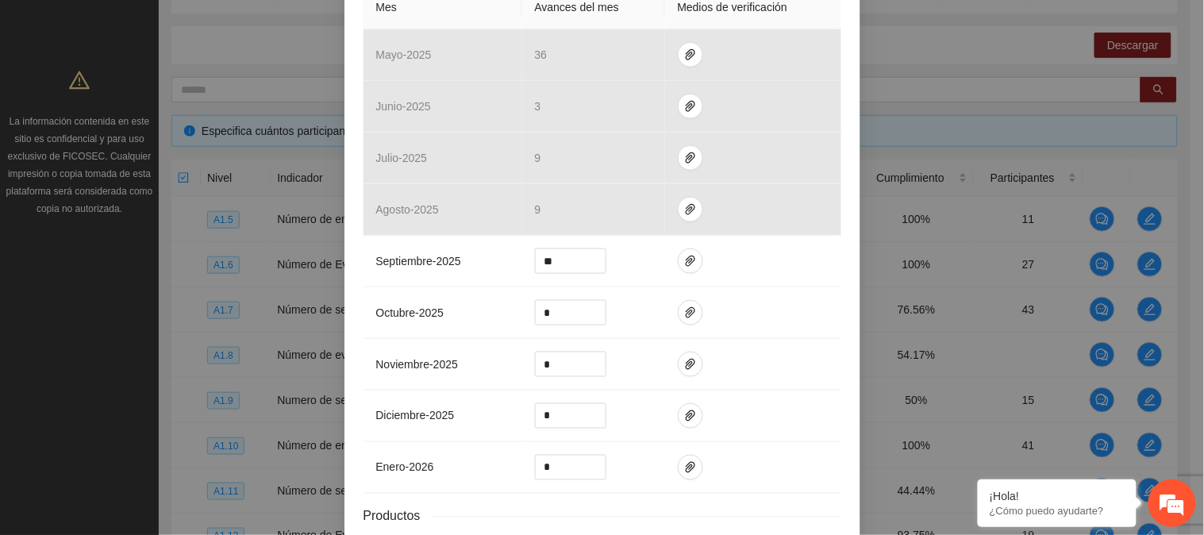
scroll to position [435, 0]
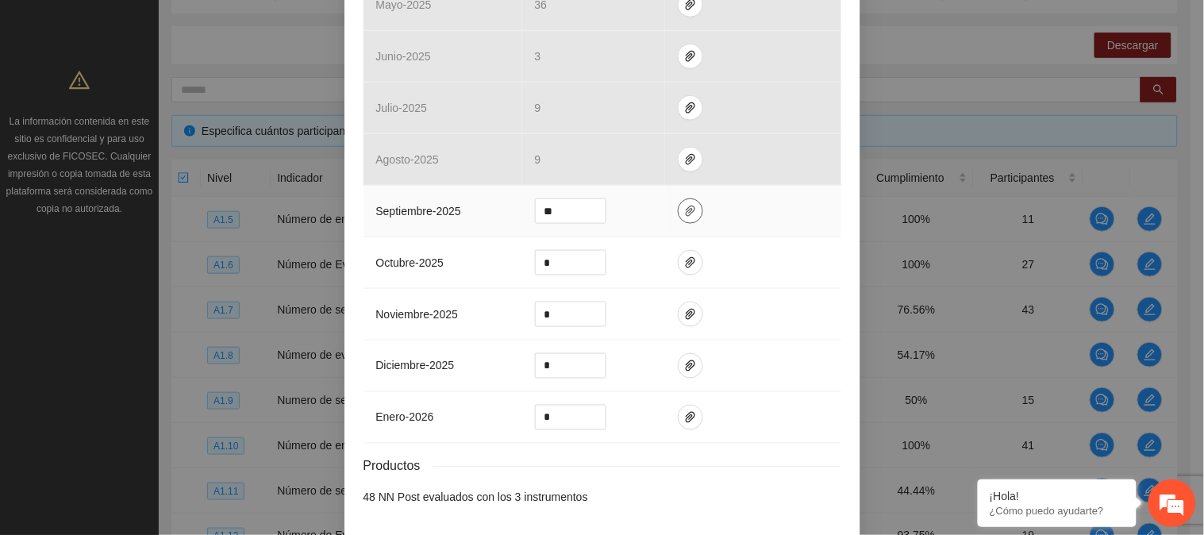
click at [686, 214] on icon "paper-clip" at bounding box center [690, 211] width 13 height 13
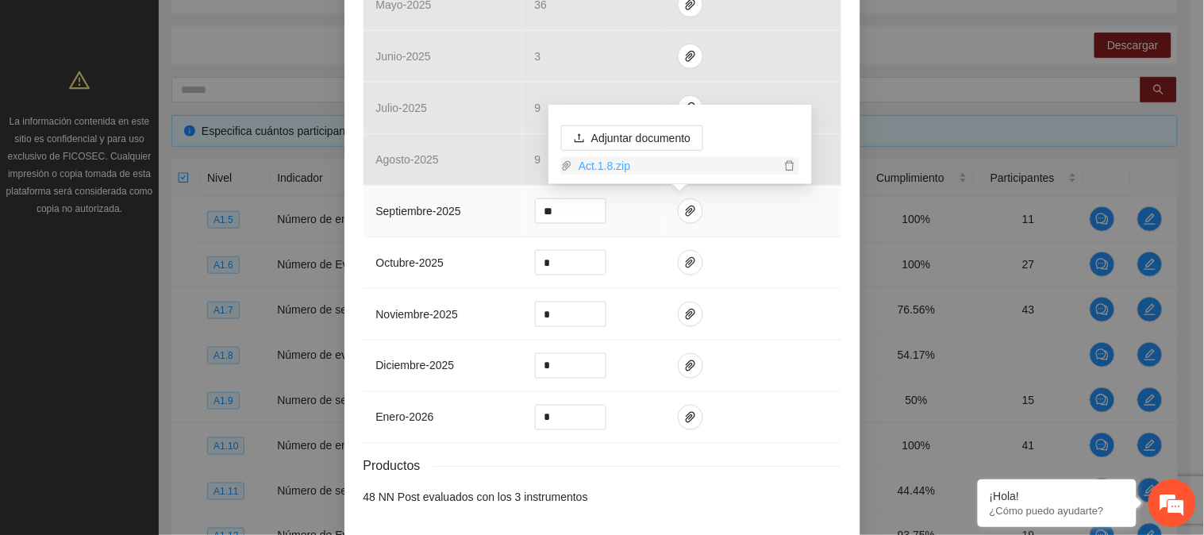
click at [587, 164] on link "Act.1.8.zip" at bounding box center [676, 165] width 208 height 17
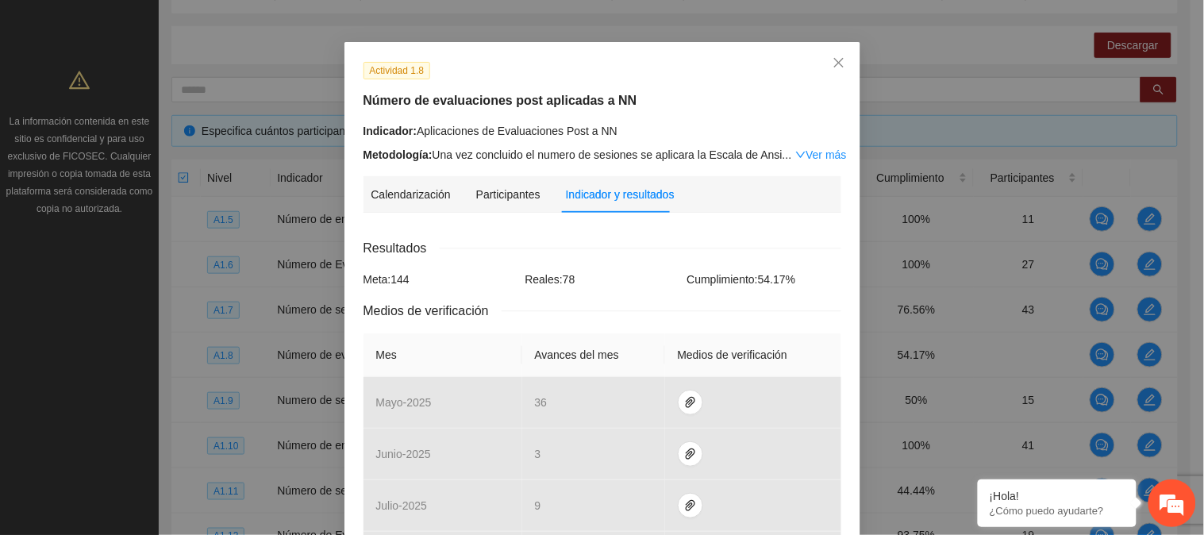
scroll to position [0, 0]
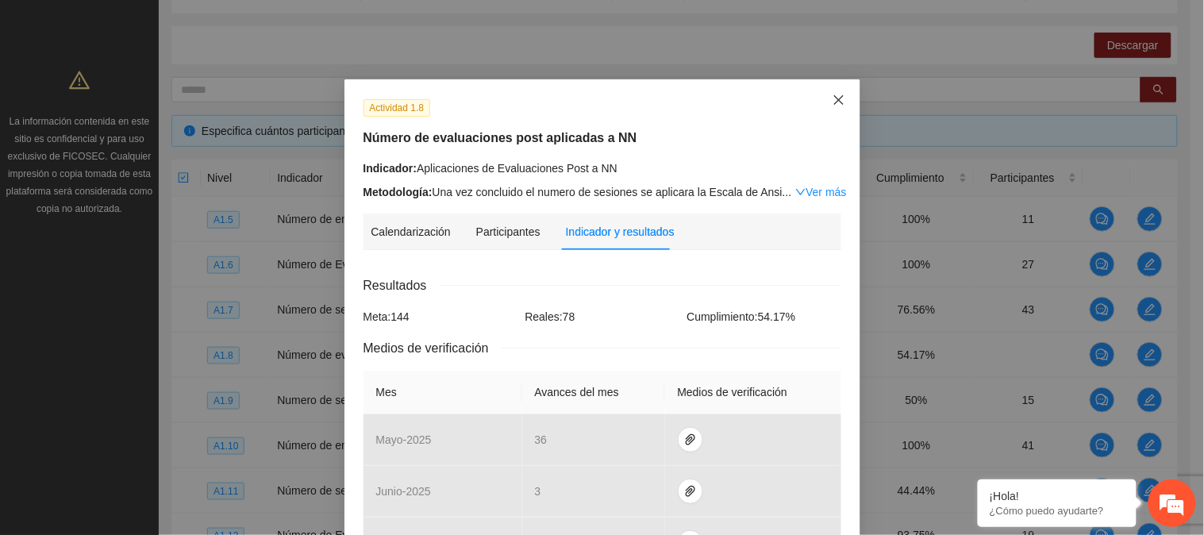
click at [833, 103] on icon "close" at bounding box center [838, 100] width 10 height 10
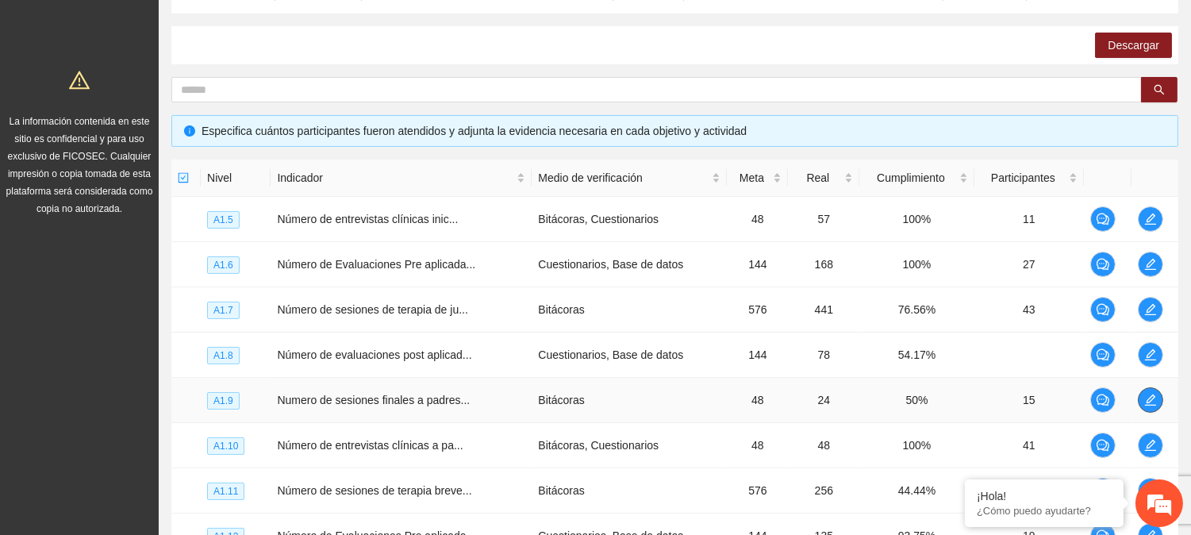
click at [1152, 398] on icon "edit" at bounding box center [1149, 399] width 11 height 11
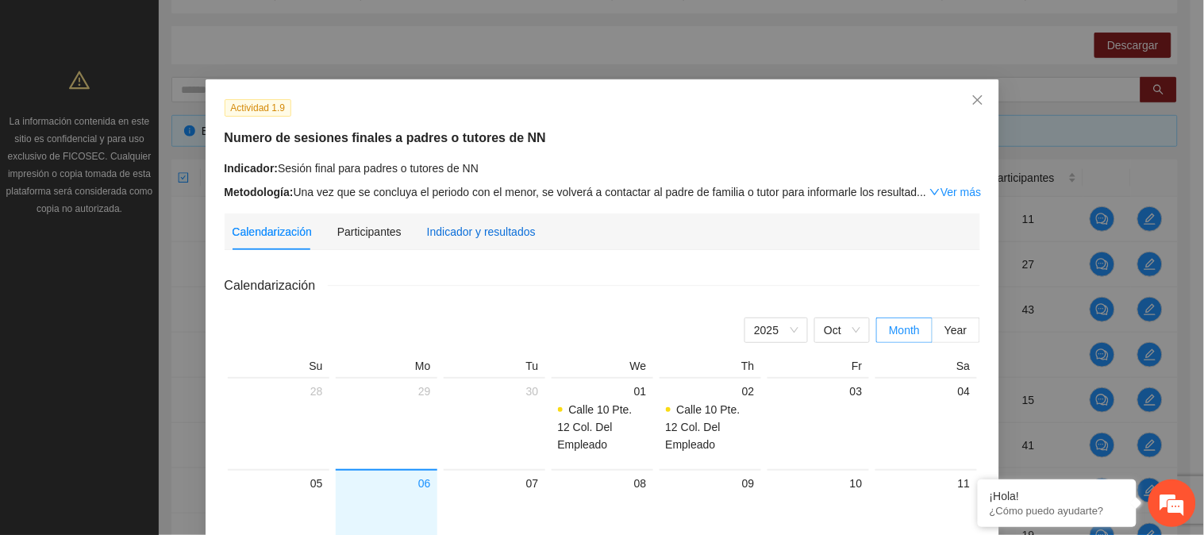
click at [450, 232] on div "Indicador y resultados" at bounding box center [481, 231] width 109 height 17
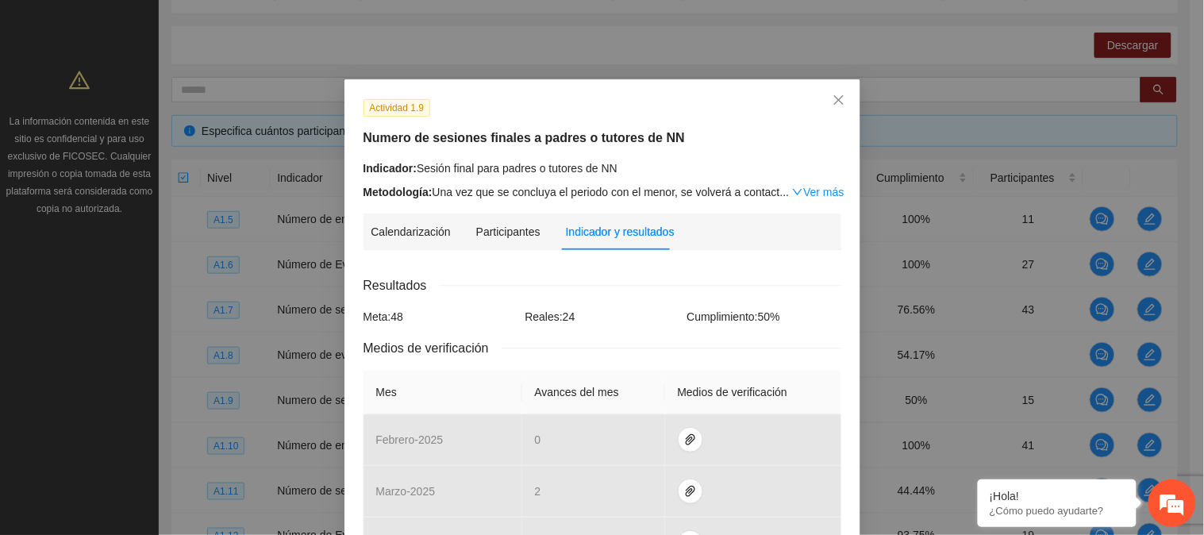
drag, startPoint x: 1188, startPoint y: 195, endPoint x: 1198, endPoint y: 350, distance: 155.1
click at [1198, 350] on div "Actividad 1.9 Numero de sesiones finales a padres o tutores de NN Indicador: Se…" at bounding box center [602, 267] width 1204 height 535
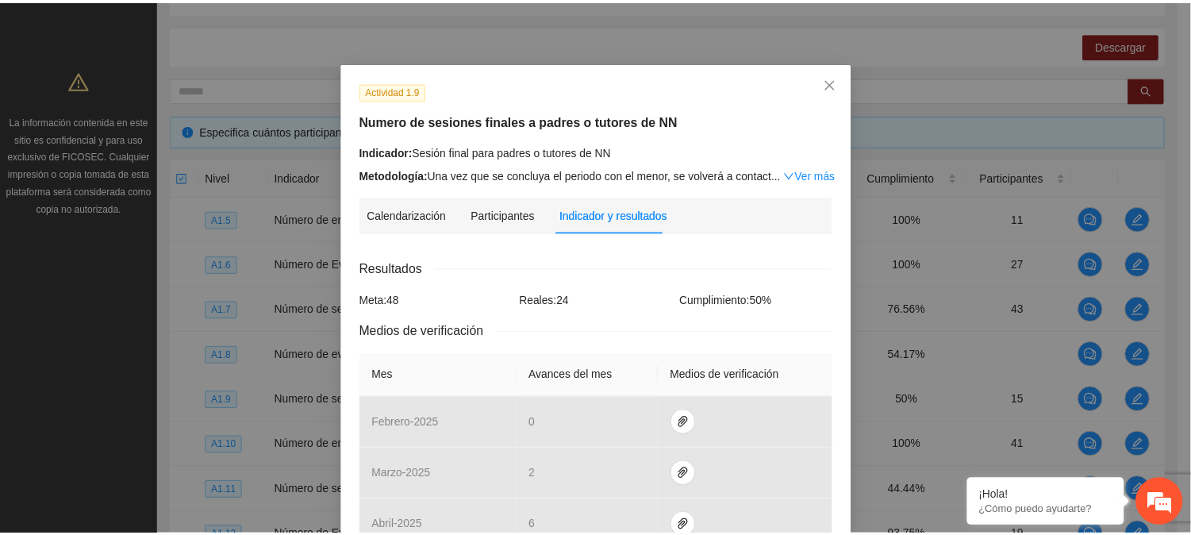
scroll to position [4, 0]
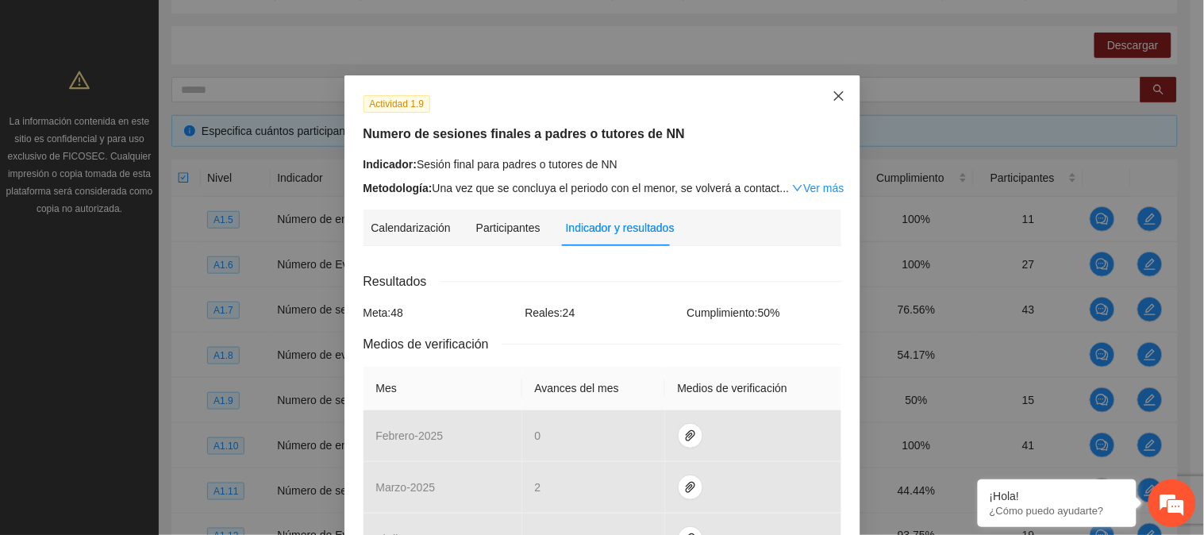
click at [828, 87] on span "Close" at bounding box center [838, 96] width 43 height 43
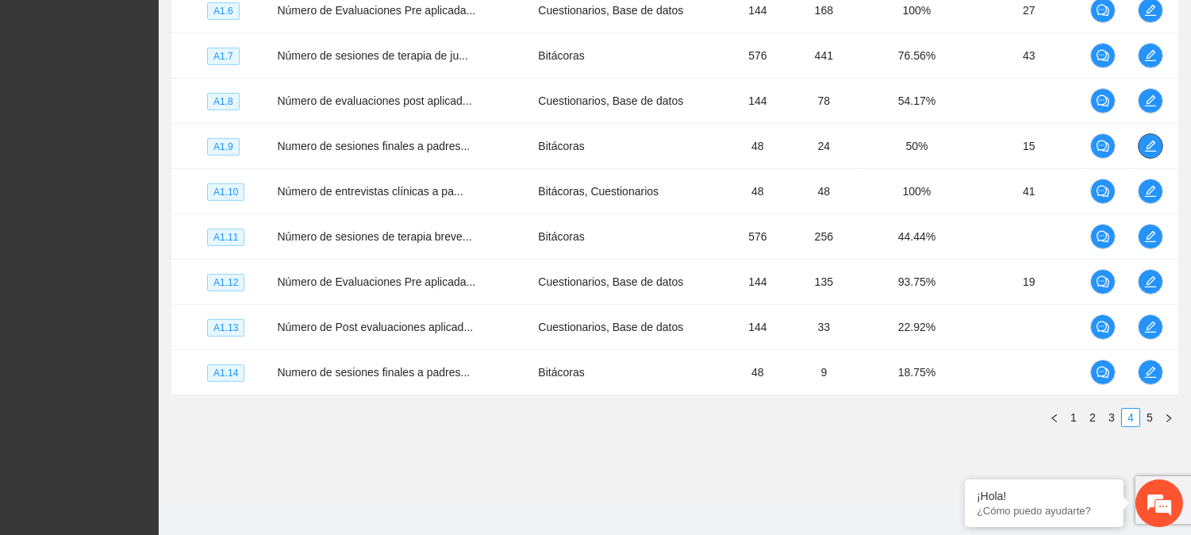
scroll to position [497, 0]
